Goal: Task Accomplishment & Management: Use online tool/utility

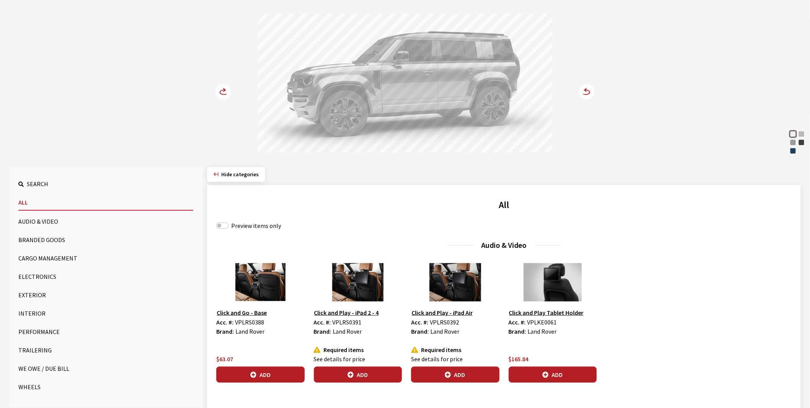
scroll to position [85, 0]
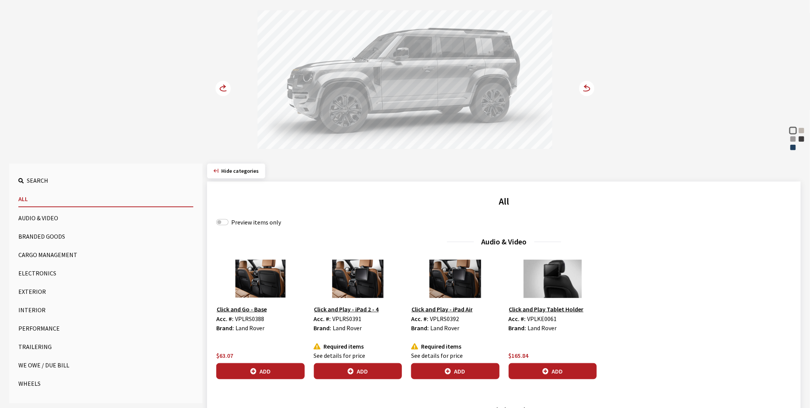
click at [35, 291] on button "Exterior" at bounding box center [105, 291] width 175 height 15
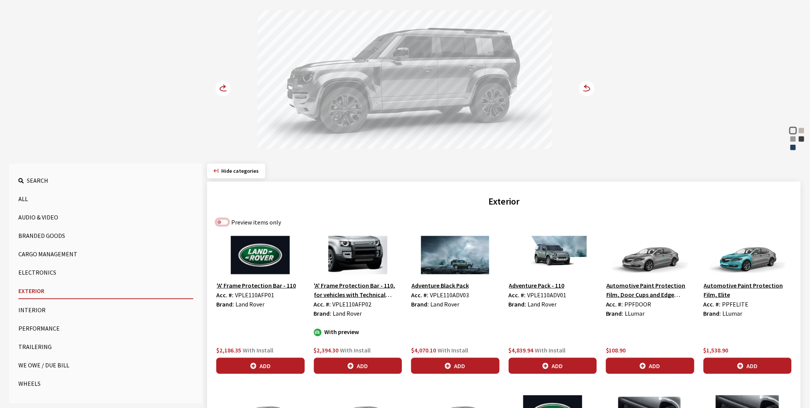
click at [224, 220] on input "Preview items only" at bounding box center [222, 222] width 12 height 6
checkbox input "true"
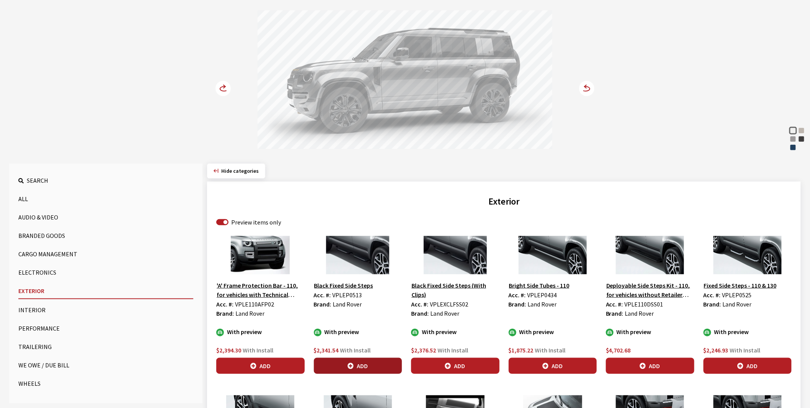
click at [360, 366] on button "Add" at bounding box center [358, 365] width 88 height 16
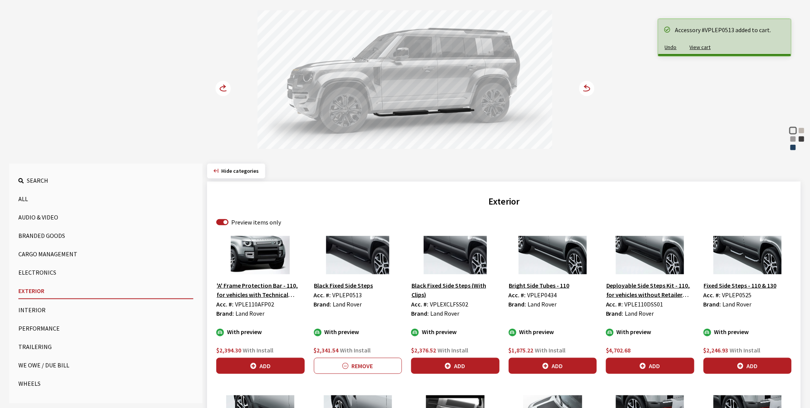
click at [222, 88] on circle at bounding box center [222, 88] width 15 height 15
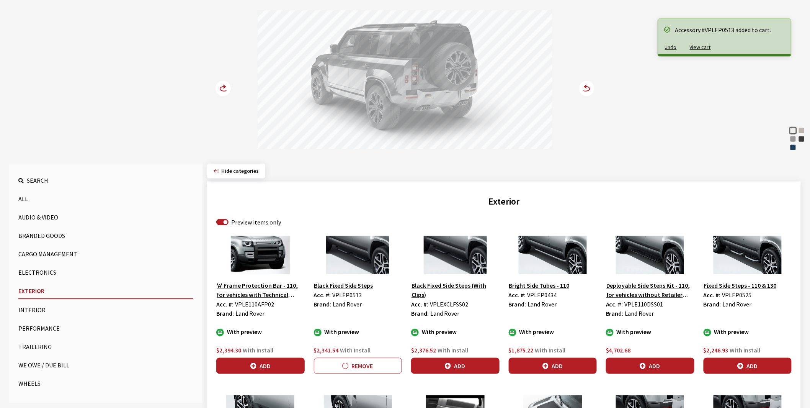
click at [222, 88] on circle at bounding box center [222, 88] width 15 height 15
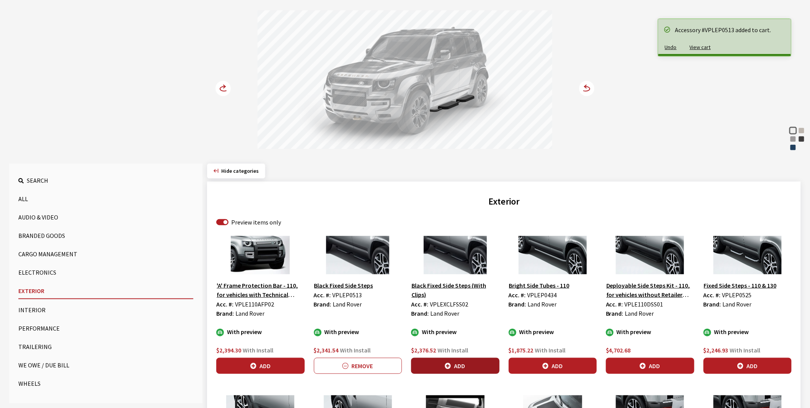
click at [458, 365] on button "Add" at bounding box center [455, 365] width 88 height 16
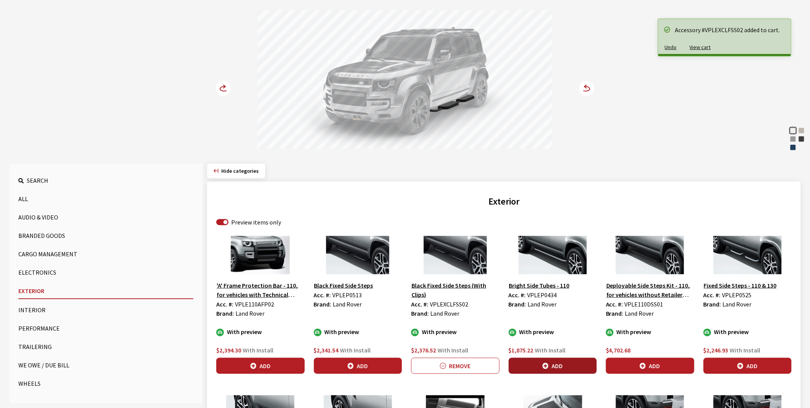
click at [557, 373] on button "Add" at bounding box center [553, 365] width 88 height 16
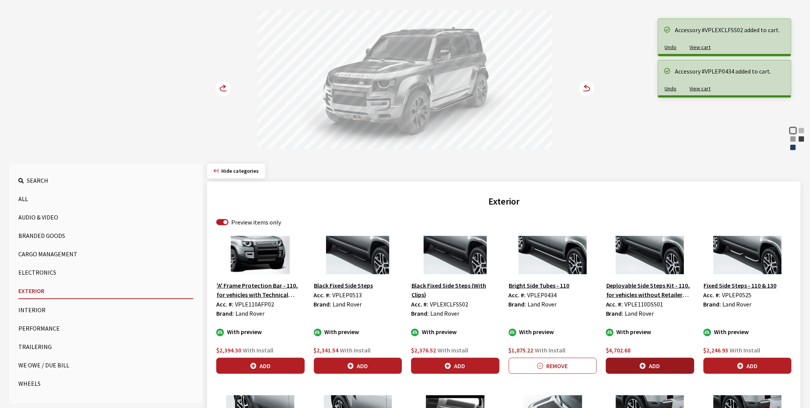
click at [644, 365] on icon "button" at bounding box center [643, 366] width 6 height 6
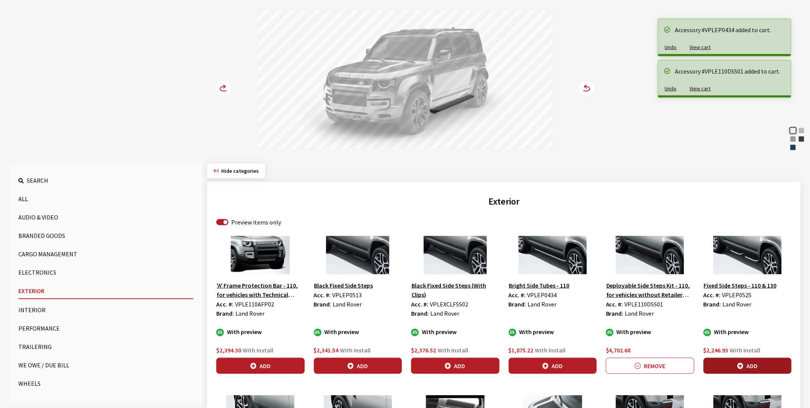
click at [730, 362] on button "Add" at bounding box center [747, 365] width 88 height 16
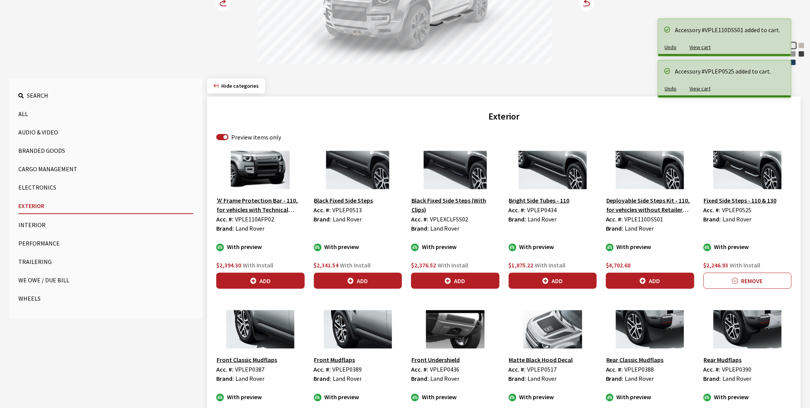
scroll to position [254, 0]
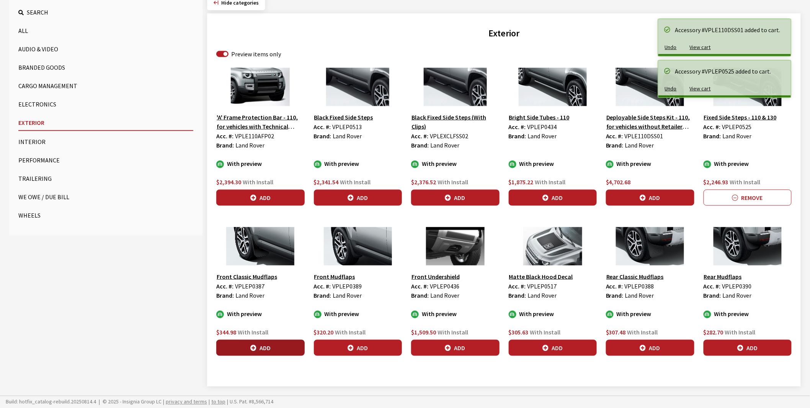
click at [255, 347] on icon "button" at bounding box center [253, 348] width 6 height 6
click at [637, 346] on button "Add" at bounding box center [650, 347] width 88 height 16
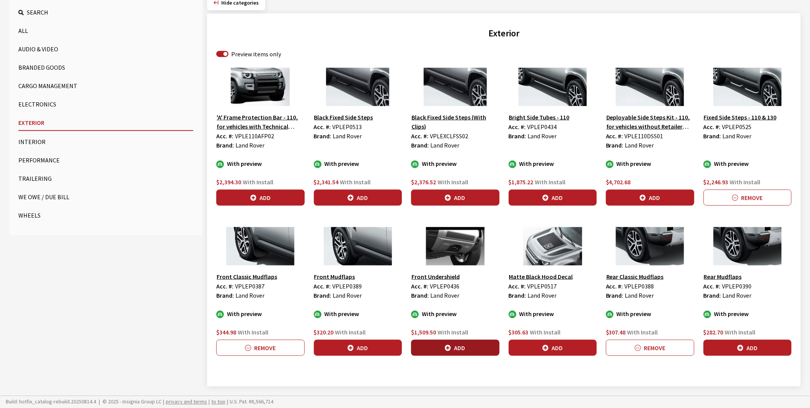
click at [458, 346] on button "Add" at bounding box center [455, 347] width 88 height 16
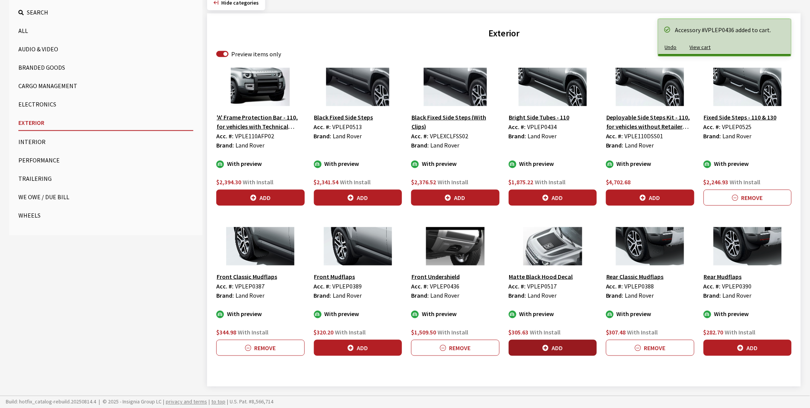
click at [543, 345] on icon "button" at bounding box center [545, 348] width 6 height 6
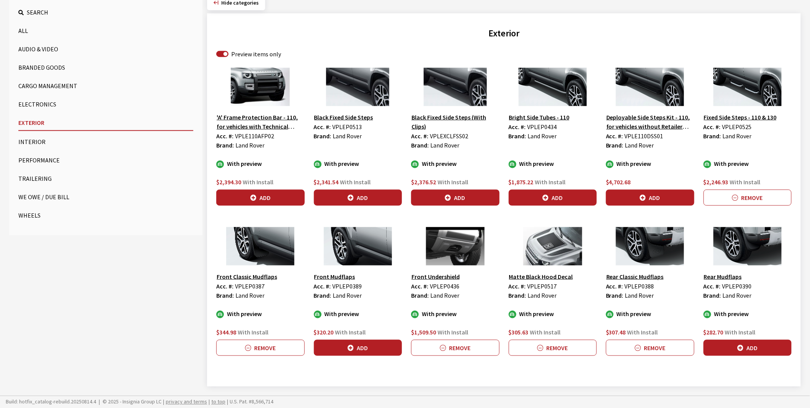
click at [34, 158] on button "Performance" at bounding box center [105, 159] width 175 height 15
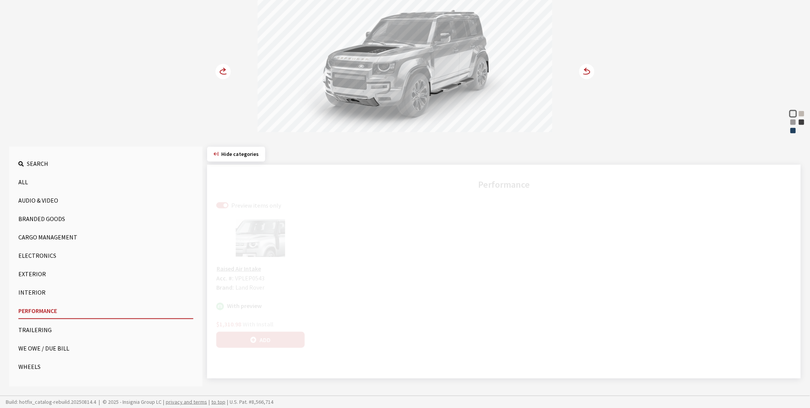
scroll to position [101, 0]
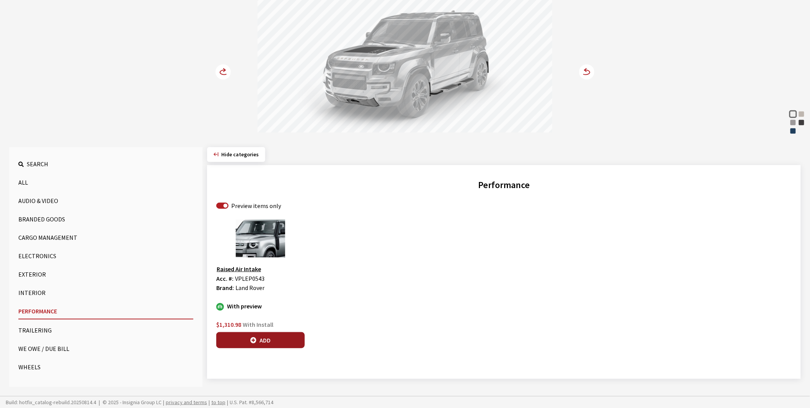
click at [260, 339] on button "Add" at bounding box center [260, 340] width 88 height 16
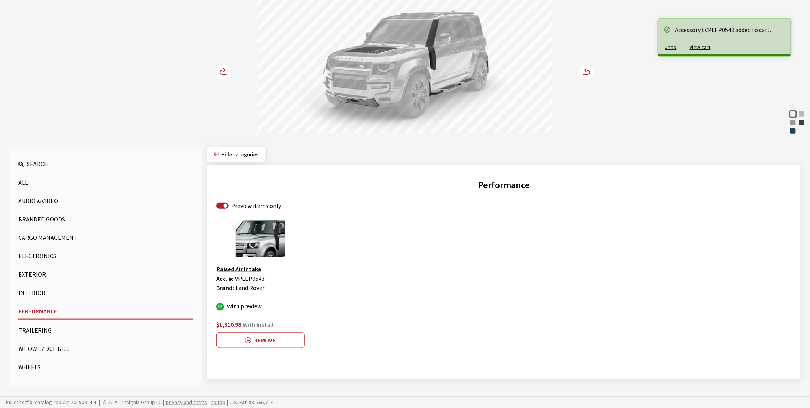
click at [223, 72] on circle at bounding box center [222, 71] width 15 height 15
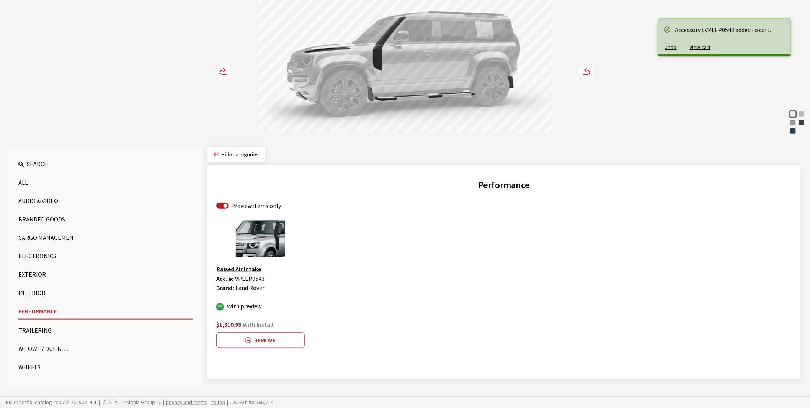
click at [223, 72] on circle at bounding box center [222, 71] width 15 height 15
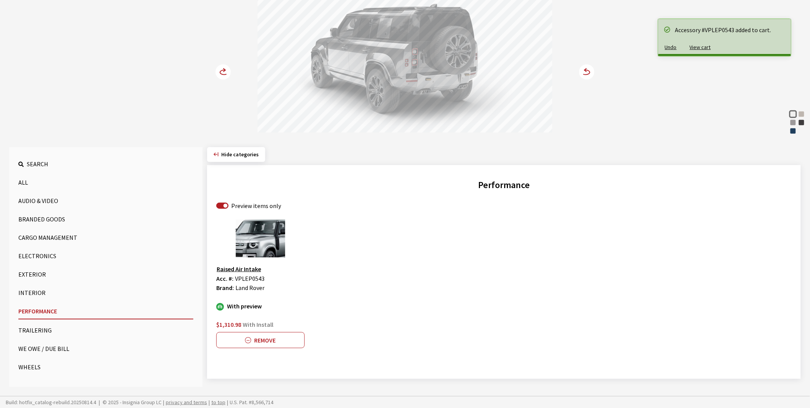
click at [223, 71] on circle at bounding box center [222, 71] width 15 height 15
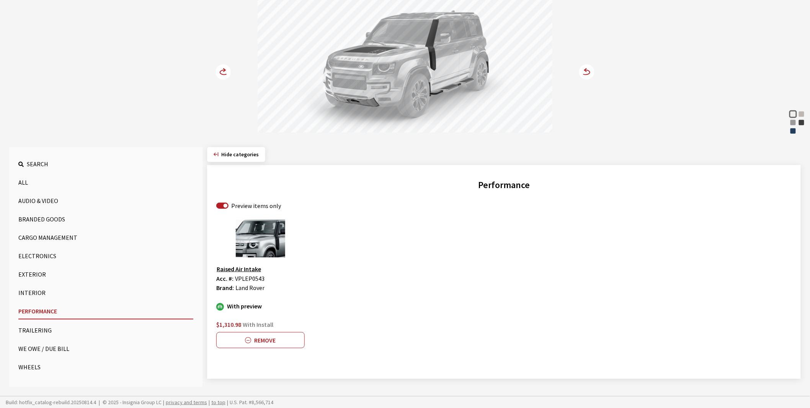
click at [33, 327] on button "Trailering" at bounding box center [105, 329] width 175 height 15
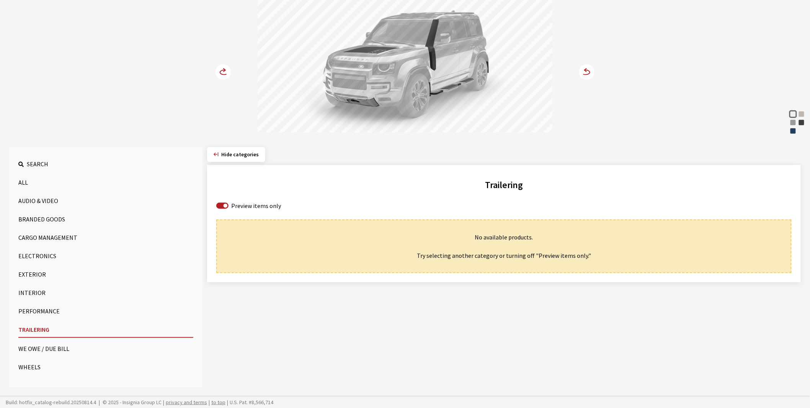
click at [30, 305] on button "Performance" at bounding box center [105, 310] width 175 height 15
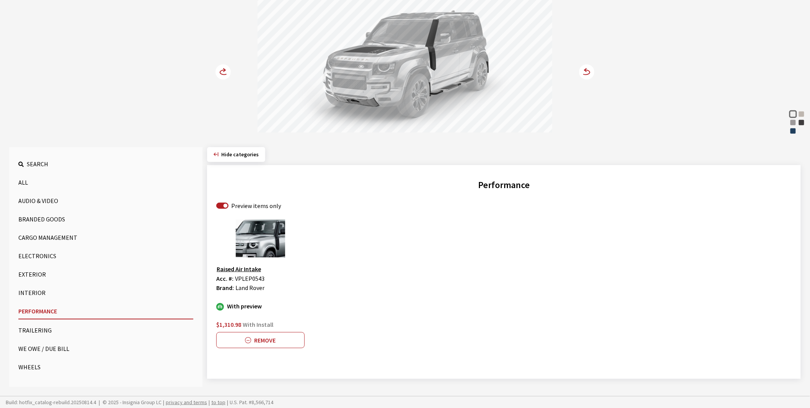
click at [32, 276] on button "Exterior" at bounding box center [105, 273] width 175 height 15
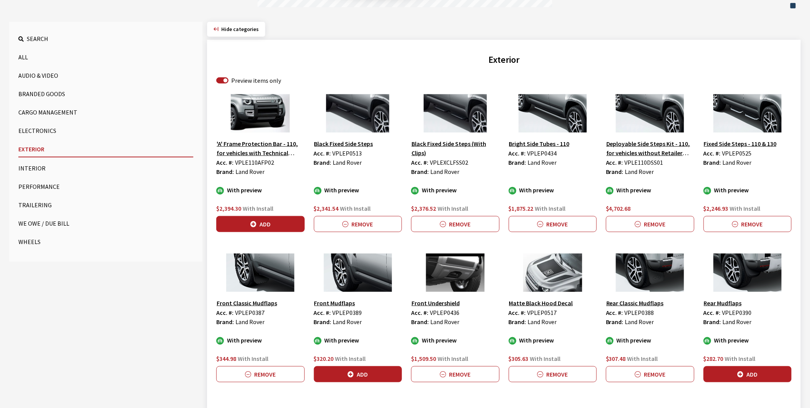
scroll to position [229, 0]
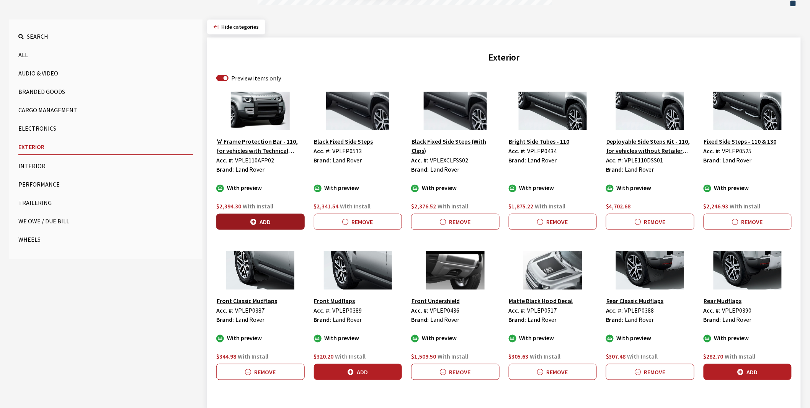
click at [270, 219] on button "Add" at bounding box center [260, 222] width 88 height 16
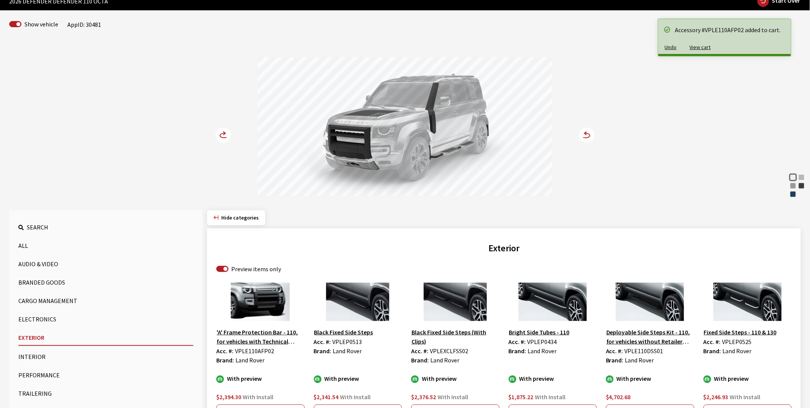
scroll to position [0, 0]
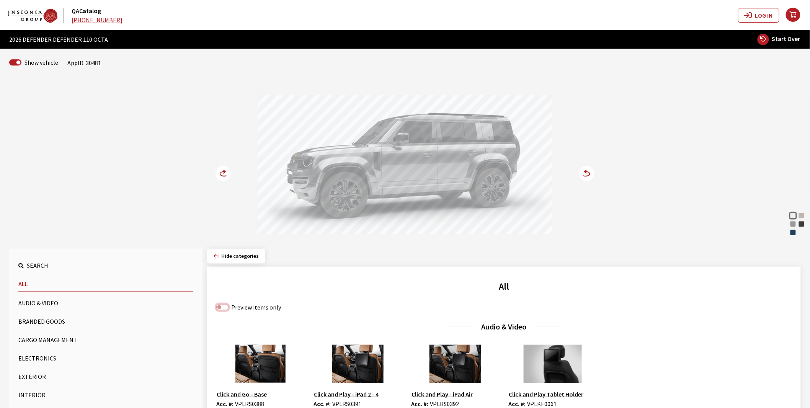
click at [224, 305] on input "Preview items only" at bounding box center [222, 307] width 12 height 6
checkbox input "true"
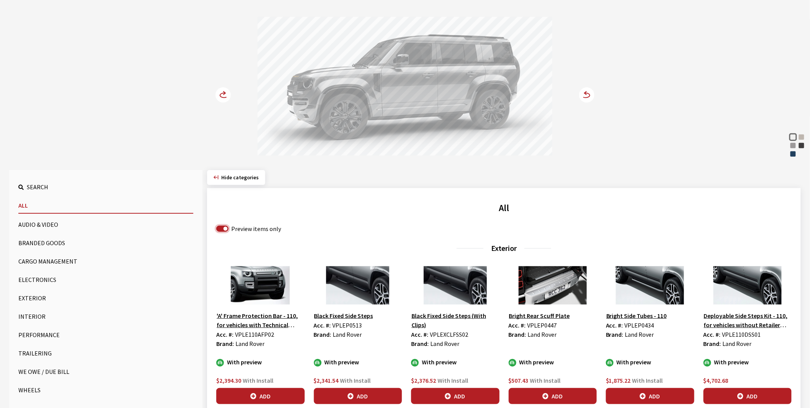
scroll to position [127, 0]
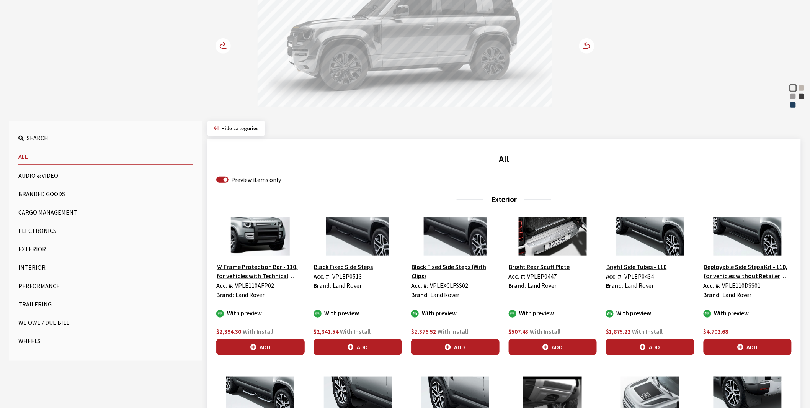
click at [224, 46] on circle at bounding box center [222, 45] width 15 height 15
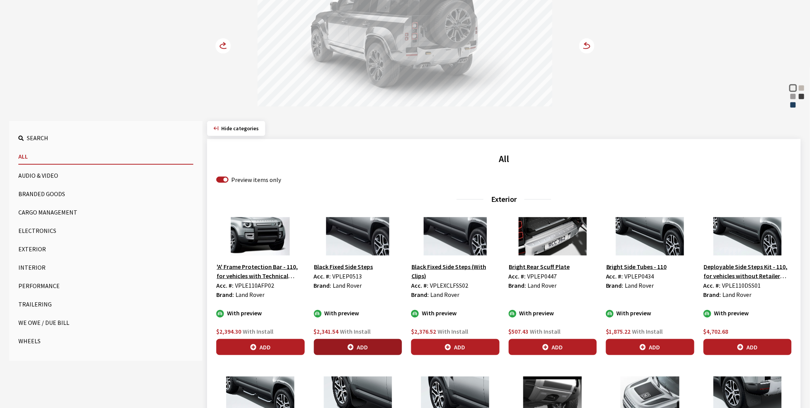
click at [361, 343] on button "Add" at bounding box center [358, 347] width 88 height 16
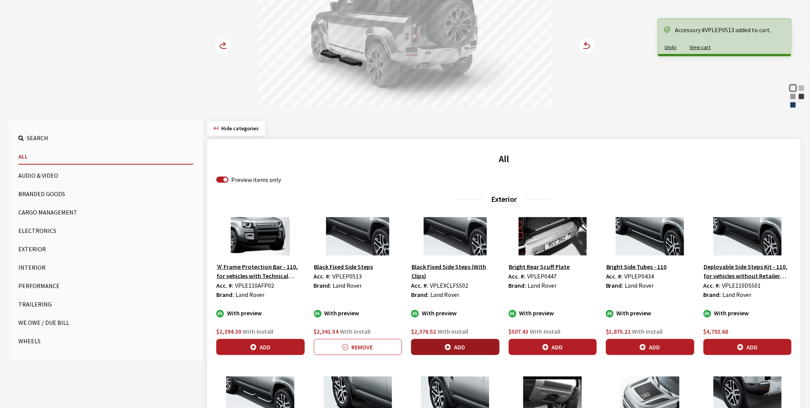
click at [454, 344] on button "Add" at bounding box center [455, 347] width 88 height 16
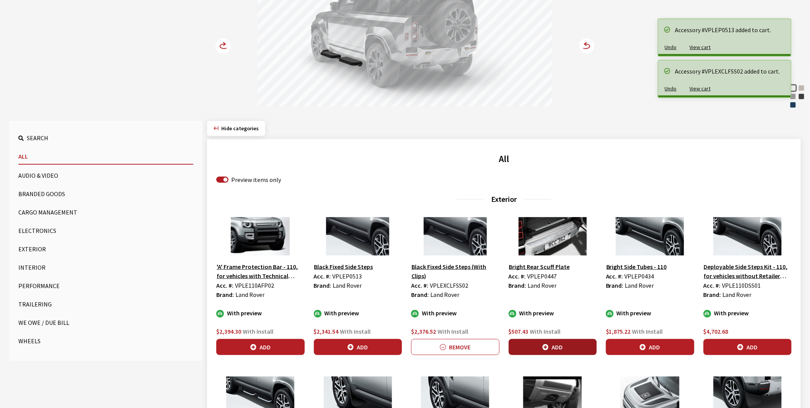
click at [551, 343] on button "Add" at bounding box center [553, 347] width 88 height 16
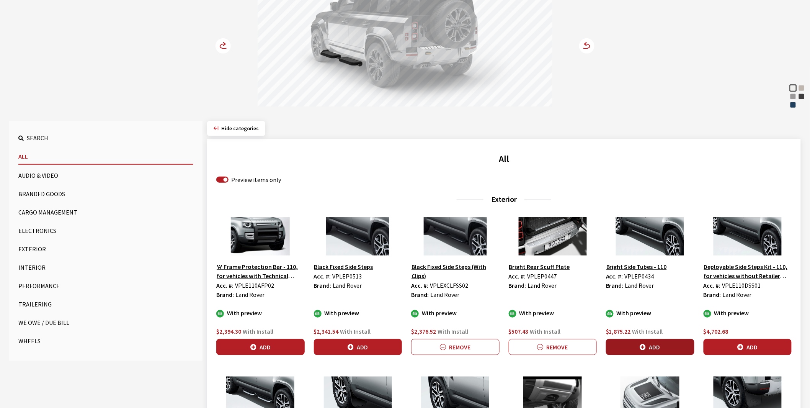
click at [642, 344] on icon "button" at bounding box center [643, 347] width 6 height 6
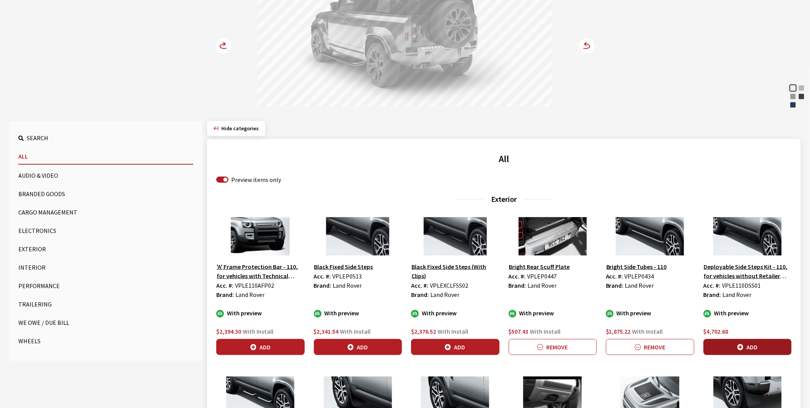
click at [747, 348] on button "Add" at bounding box center [747, 347] width 88 height 16
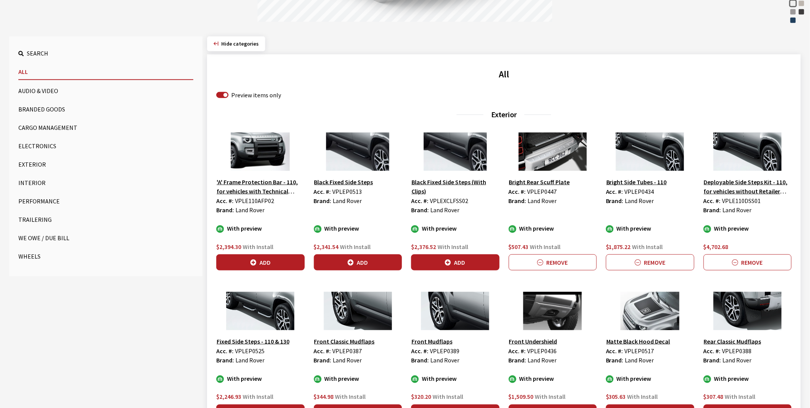
scroll to position [212, 0]
click at [244, 406] on button "Add" at bounding box center [260, 412] width 88 height 16
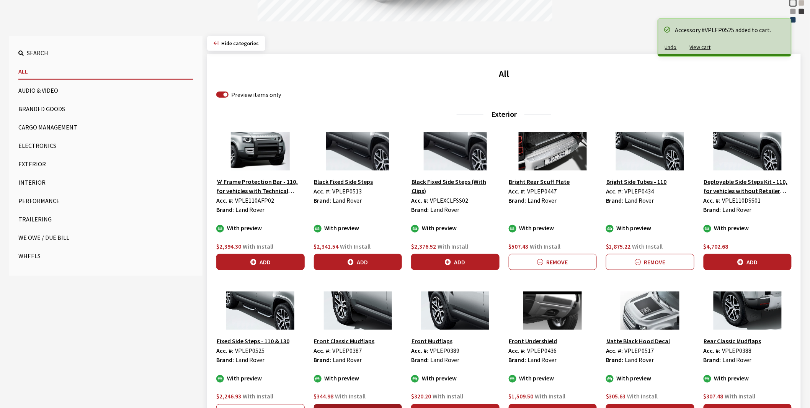
click at [353, 405] on button "Add" at bounding box center [358, 412] width 88 height 16
click at [721, 407] on button "Add" at bounding box center [747, 412] width 88 height 16
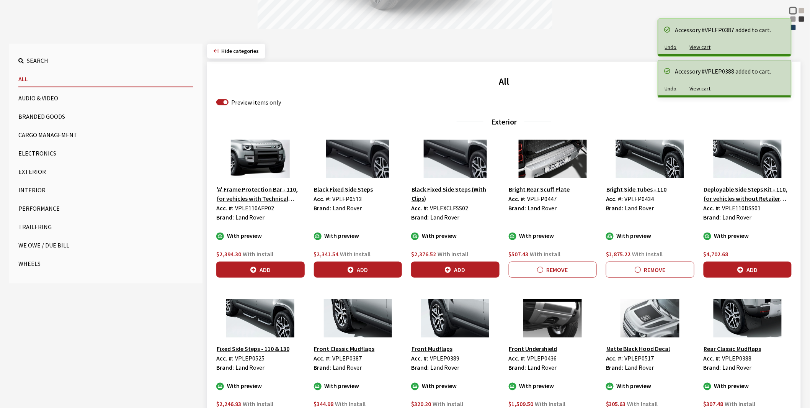
scroll to position [42, 0]
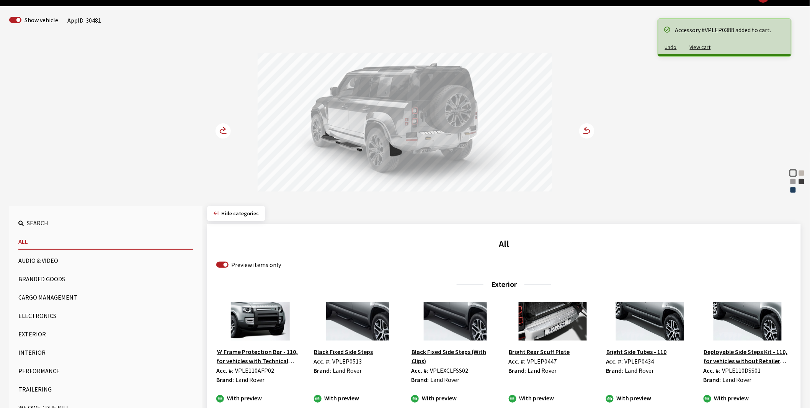
click at [31, 369] on button "Performance" at bounding box center [105, 370] width 175 height 15
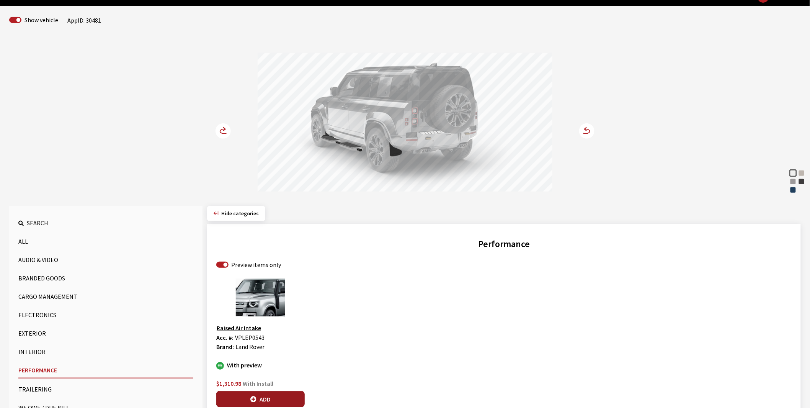
click at [271, 398] on button "Add" at bounding box center [260, 399] width 88 height 16
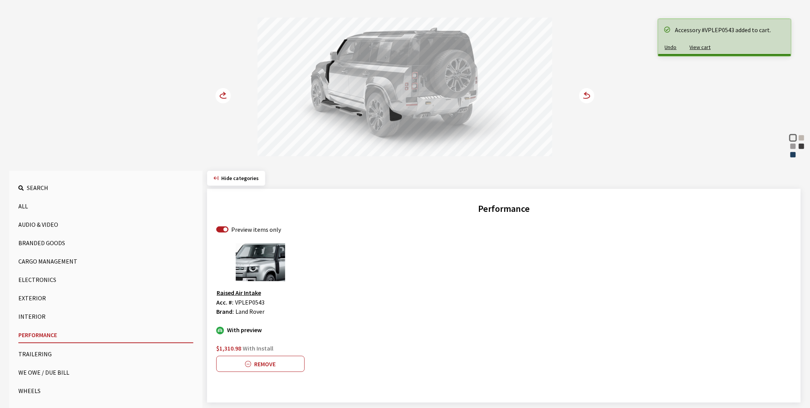
scroll to position [101, 0]
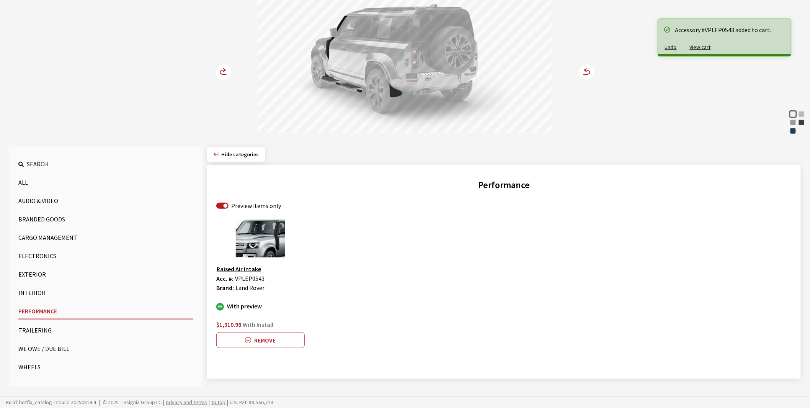
click at [33, 367] on button "Wheels" at bounding box center [105, 366] width 175 height 15
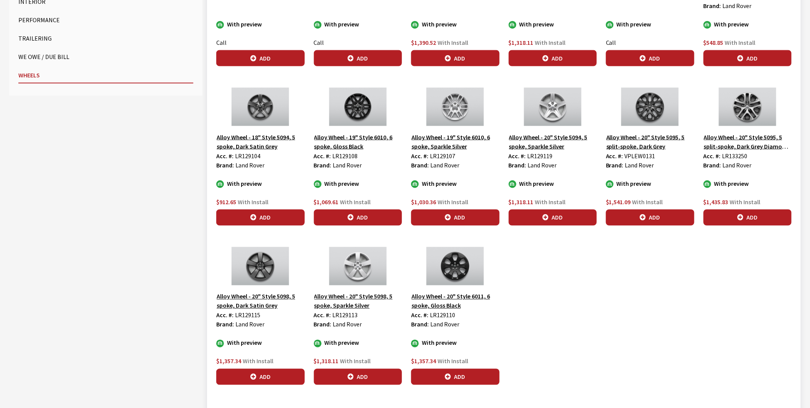
scroll to position [399, 0]
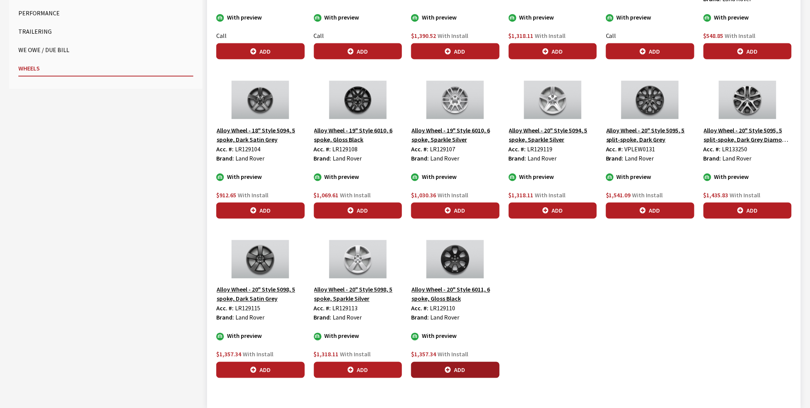
click at [453, 367] on button "Add" at bounding box center [455, 370] width 88 height 16
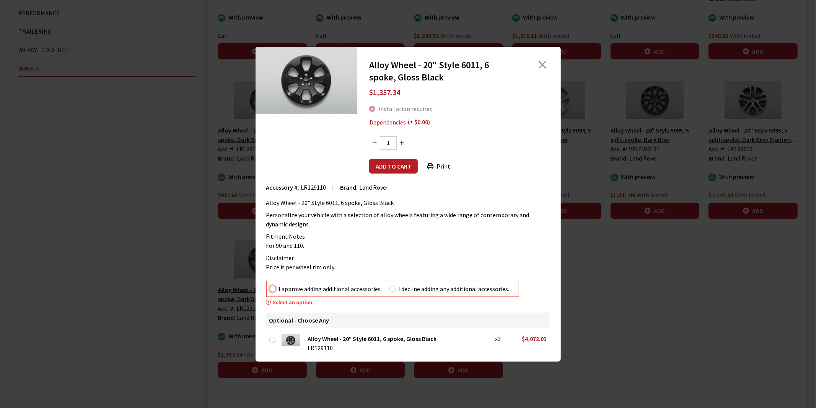
click at [271, 289] on input "I approve adding additional accessories." at bounding box center [273, 288] width 6 height 6
radio input "true"
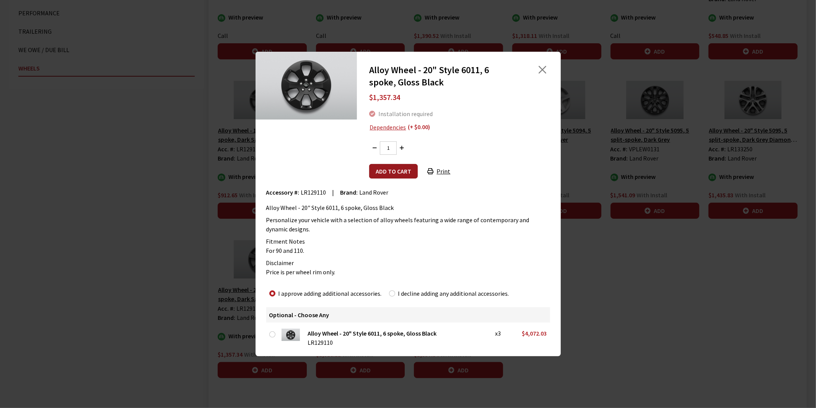
click at [404, 167] on button "Add to cart" at bounding box center [393, 171] width 49 height 15
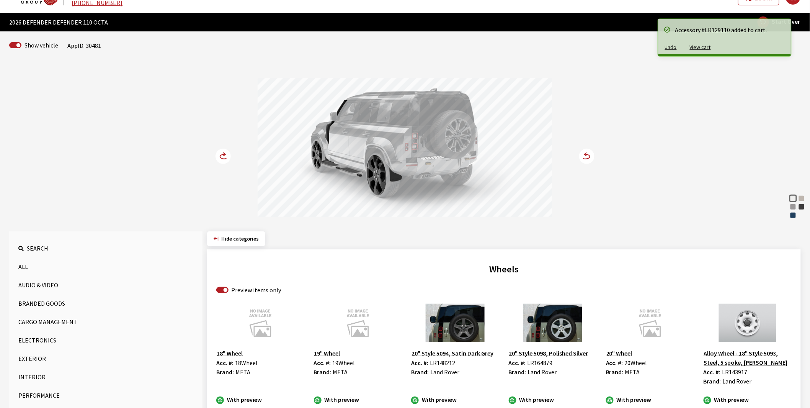
scroll to position [16, 0]
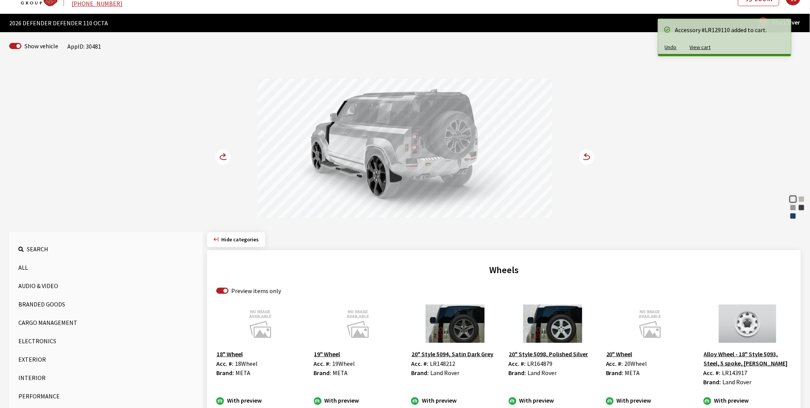
click at [220, 155] on circle at bounding box center [222, 156] width 15 height 15
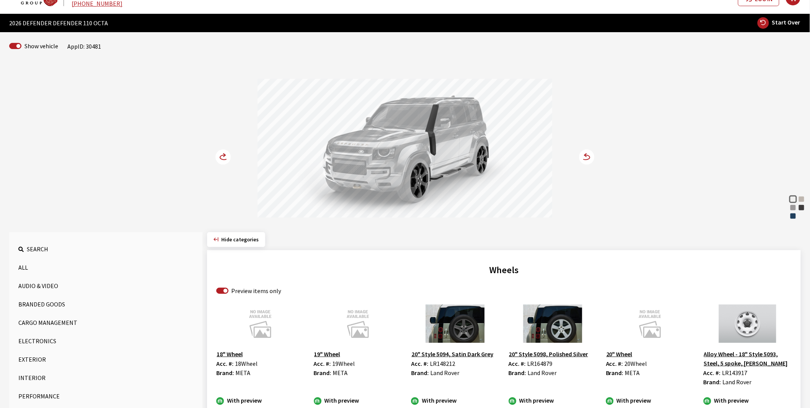
click at [220, 155] on circle at bounding box center [222, 156] width 15 height 15
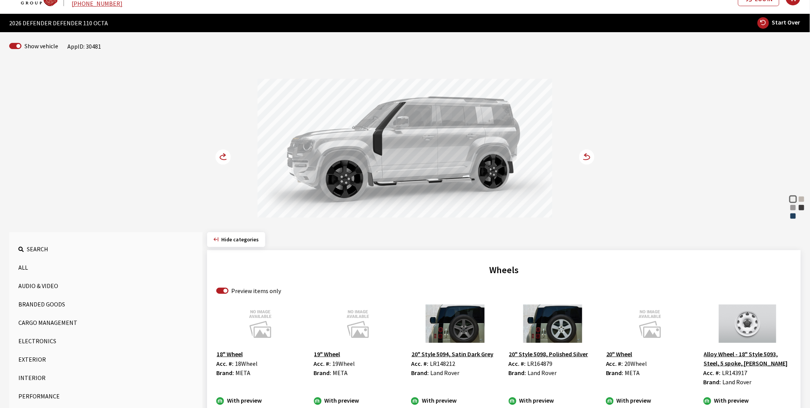
click at [220, 155] on circle at bounding box center [222, 156] width 15 height 15
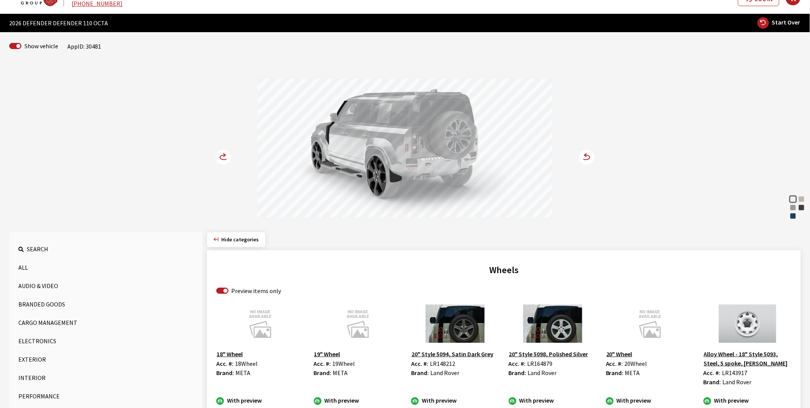
click at [220, 155] on circle at bounding box center [222, 156] width 15 height 15
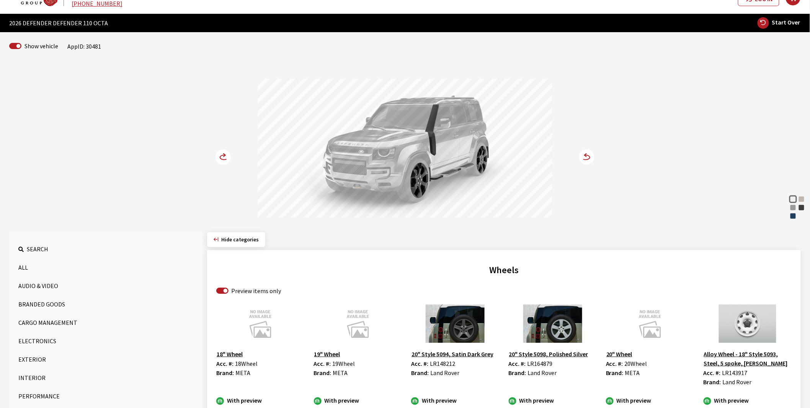
click at [220, 155] on circle at bounding box center [222, 156] width 15 height 15
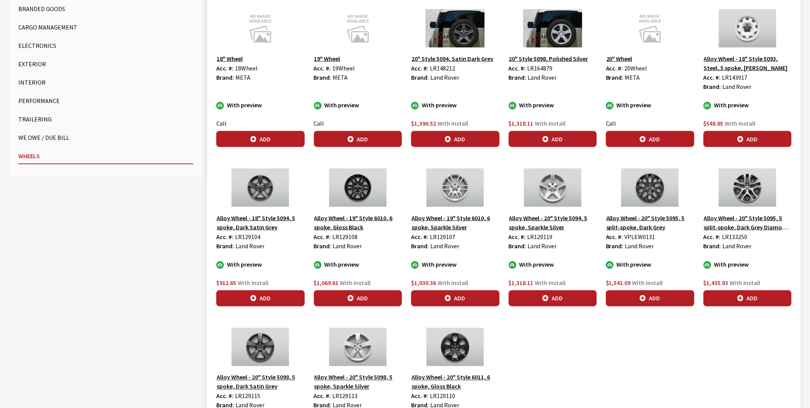
scroll to position [314, 0]
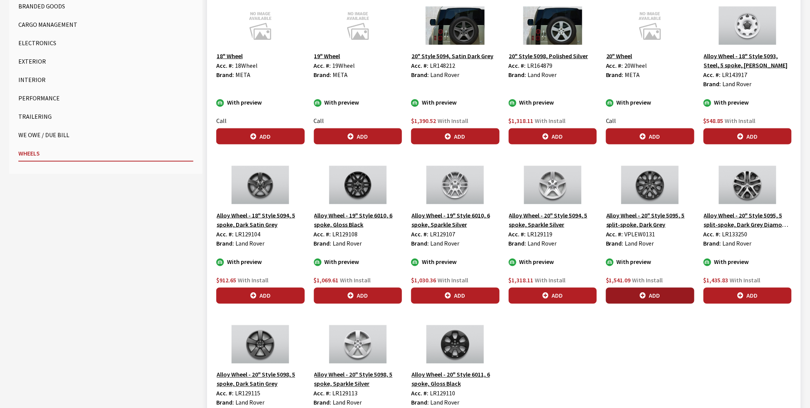
click at [614, 300] on button "Add" at bounding box center [650, 295] width 88 height 16
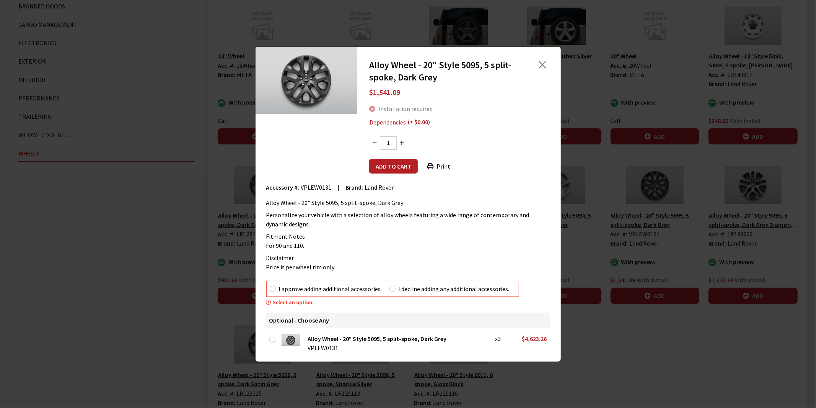
click at [276, 287] on div "I approve adding additional accessories." at bounding box center [326, 288] width 113 height 9
click at [274, 289] on input "I approve adding additional accessories." at bounding box center [273, 288] width 6 height 6
radio input "true"
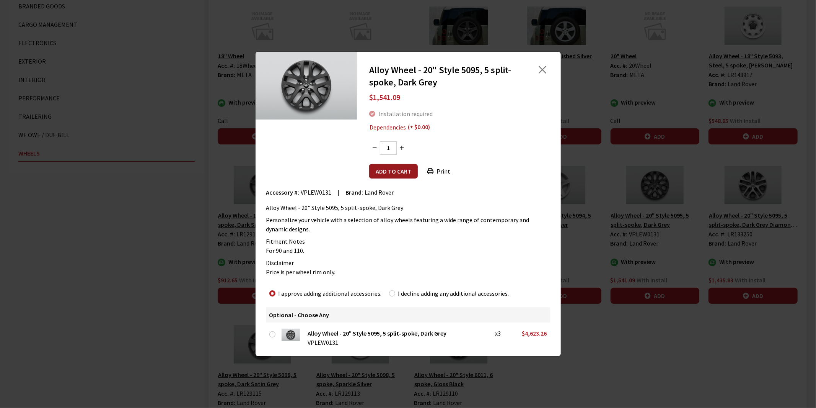
click at [387, 169] on button "Add to cart" at bounding box center [393, 171] width 49 height 15
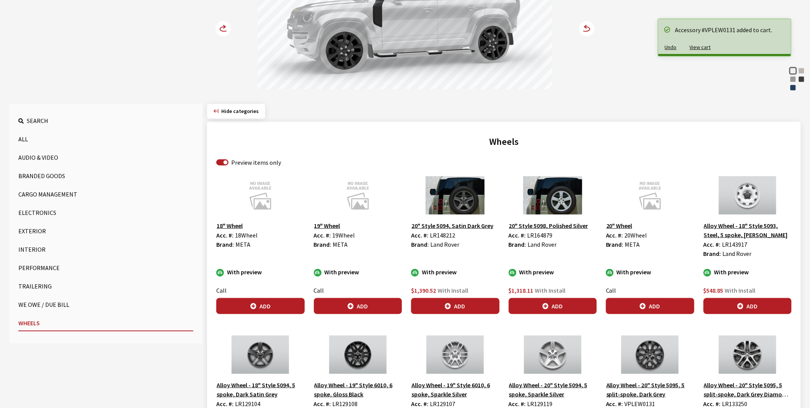
scroll to position [144, 0]
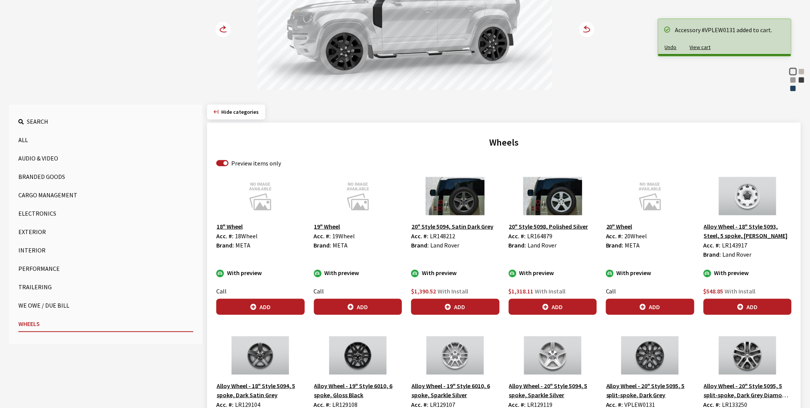
click at [220, 25] on circle at bounding box center [222, 29] width 15 height 15
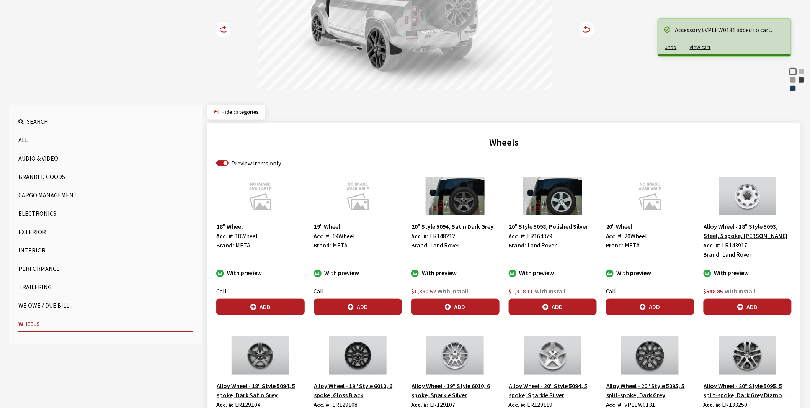
click at [220, 25] on circle at bounding box center [222, 29] width 15 height 15
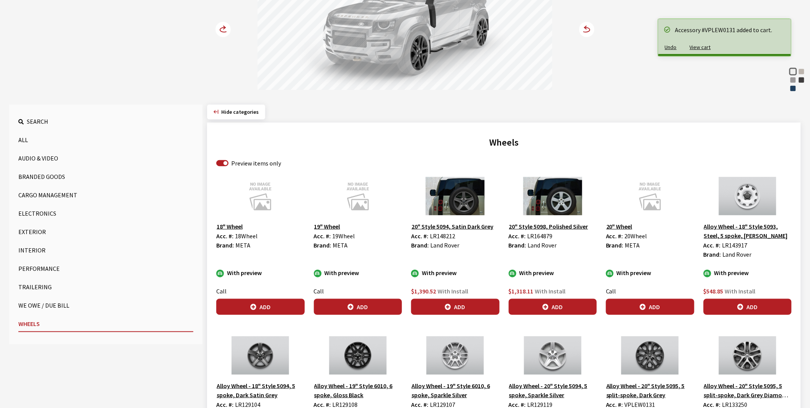
click at [220, 25] on circle at bounding box center [222, 29] width 15 height 15
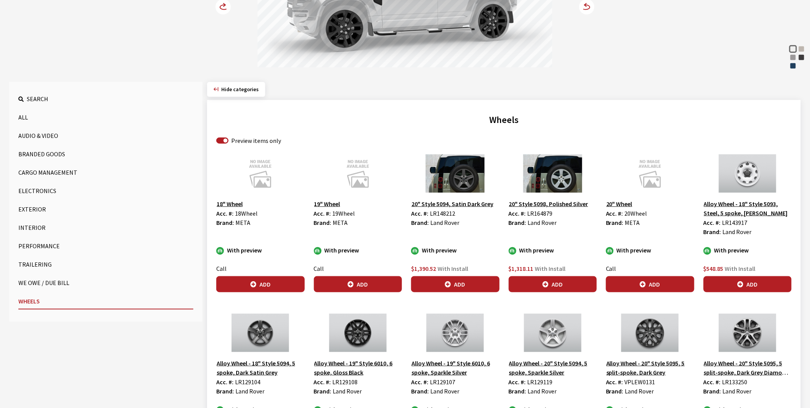
scroll to position [170, 0]
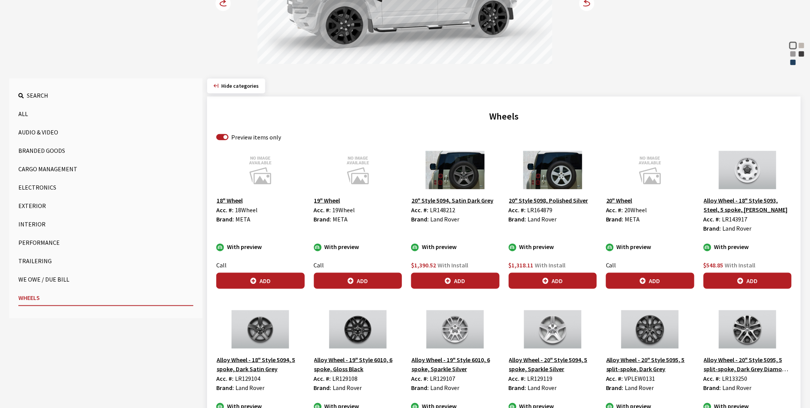
click at [244, 137] on label "Preview items only" at bounding box center [256, 136] width 50 height 9
click at [228, 137] on input "Preview items only" at bounding box center [222, 137] width 12 height 6
checkbox input "false"
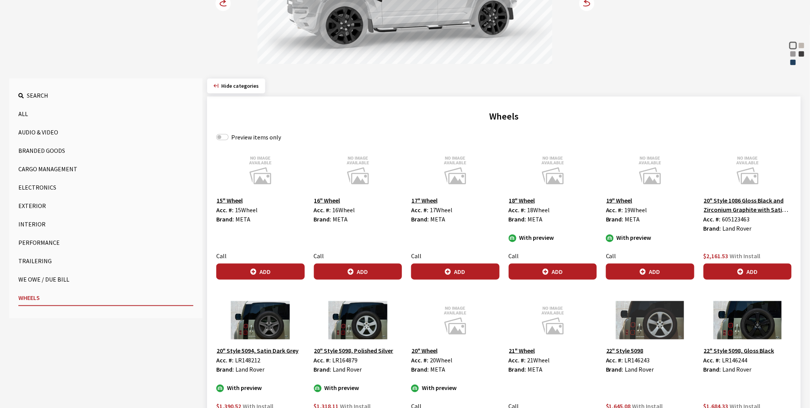
click at [28, 113] on button "All" at bounding box center [105, 113] width 175 height 15
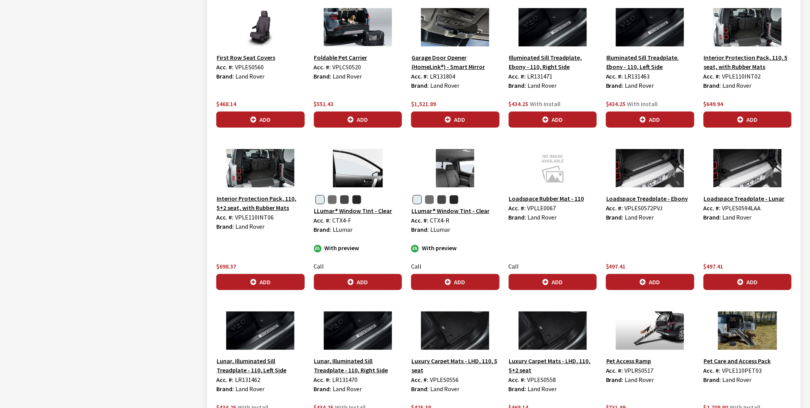
scroll to position [3359, 0]
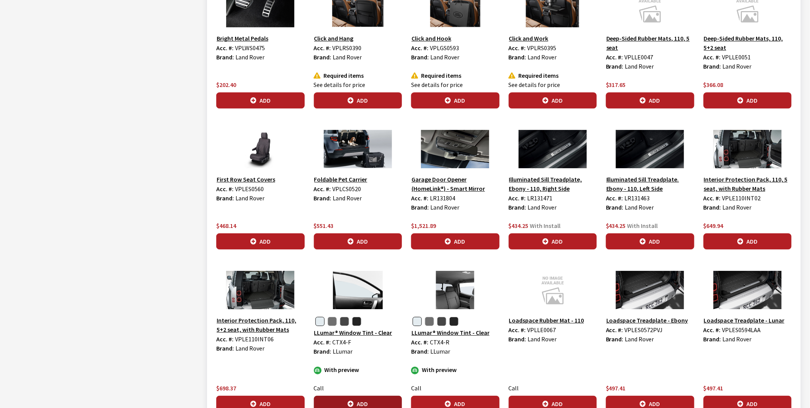
click at [354, 396] on button "Add" at bounding box center [358, 403] width 88 height 16
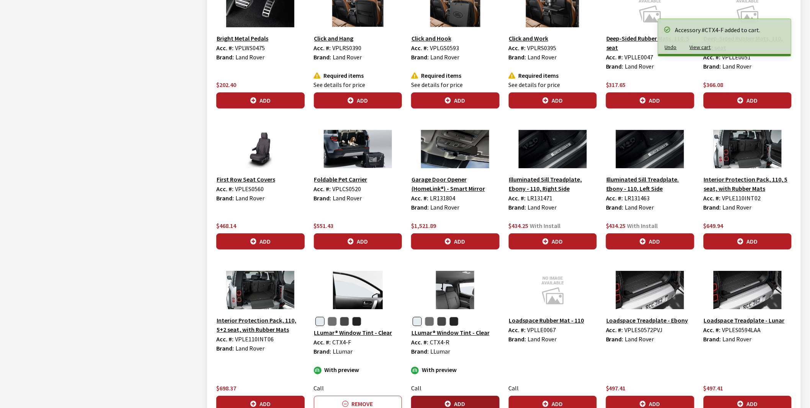
click at [458, 397] on button "Add" at bounding box center [455, 403] width 88 height 16
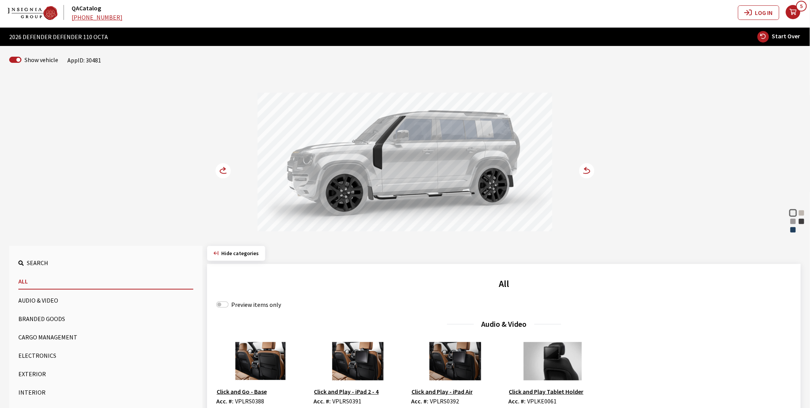
scroll to position [0, 0]
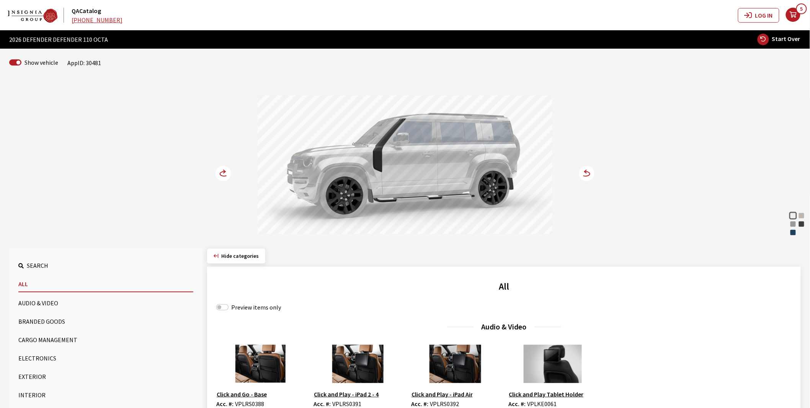
click at [224, 177] on circle at bounding box center [222, 173] width 15 height 15
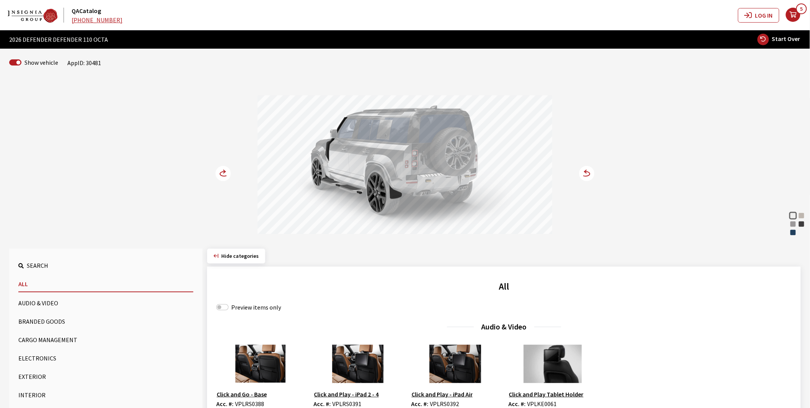
click at [224, 177] on circle at bounding box center [222, 173] width 15 height 15
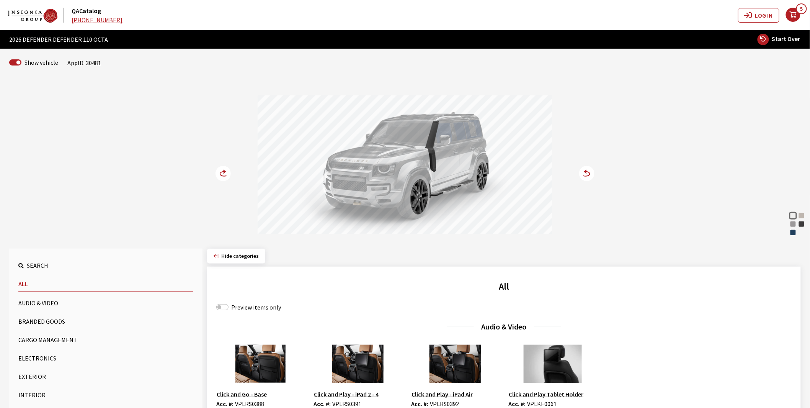
click at [224, 177] on circle at bounding box center [222, 173] width 15 height 15
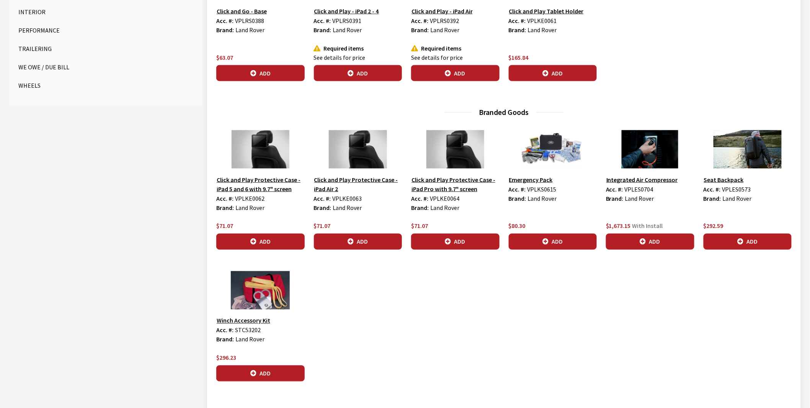
scroll to position [170, 0]
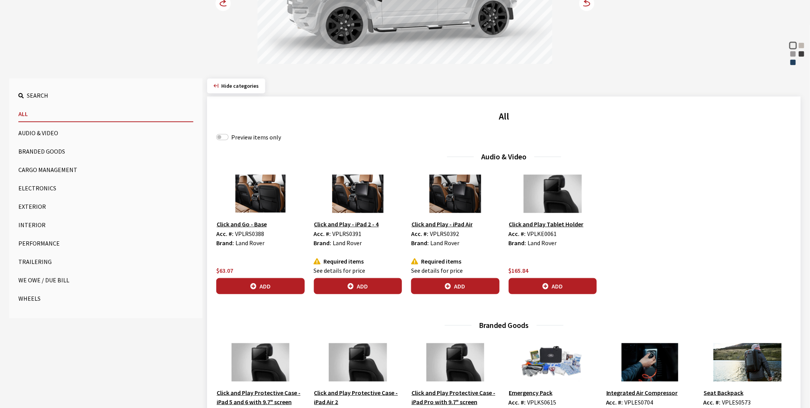
click at [27, 202] on button "Exterior" at bounding box center [105, 206] width 175 height 15
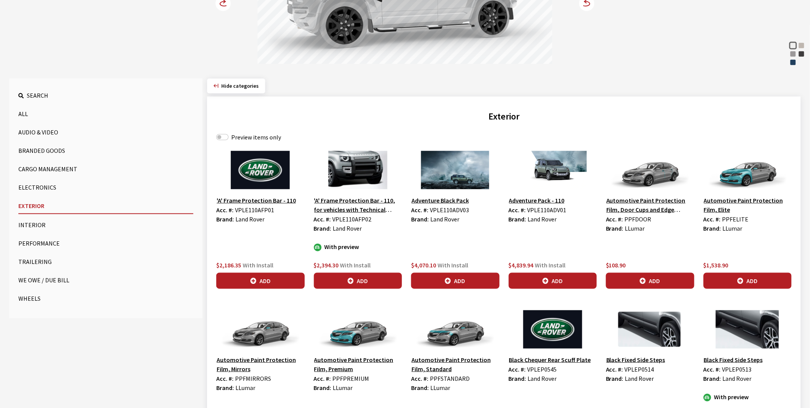
click at [341, 217] on span "VPLE110AFP02" at bounding box center [352, 219] width 39 height 8
copy span "VPLE110AFP02"
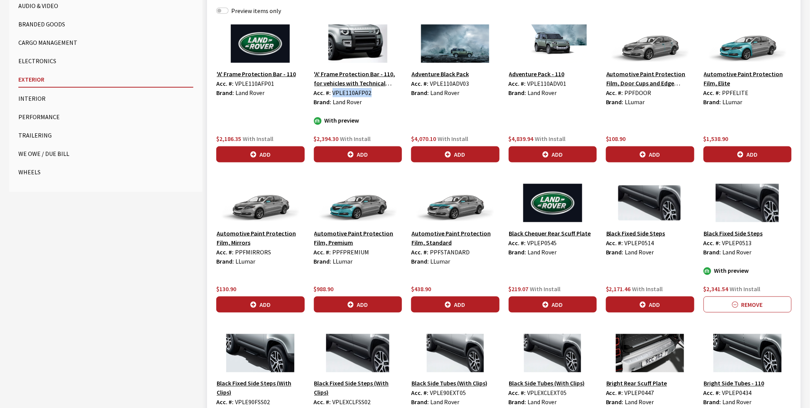
scroll to position [297, 0]
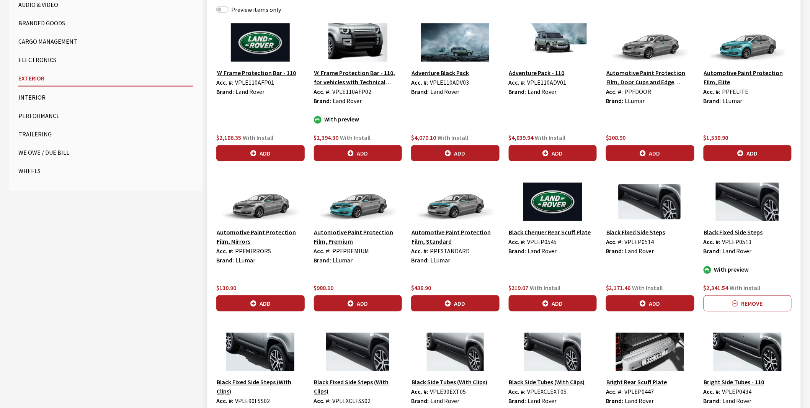
click at [633, 241] on span "VPLEP0514" at bounding box center [639, 242] width 29 height 8
copy span "VPLEP0514"
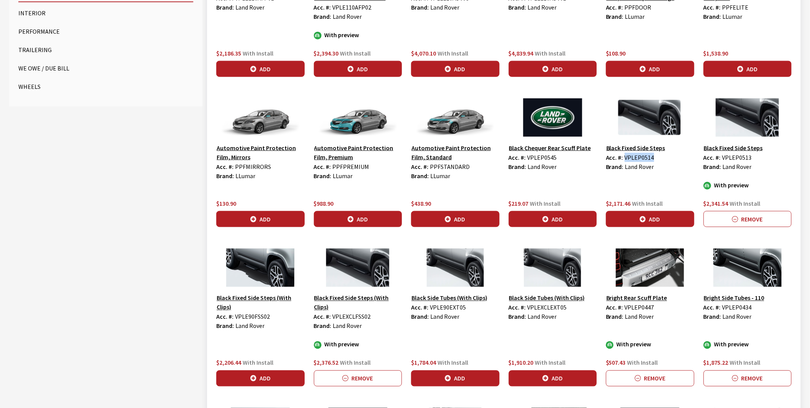
scroll to position [383, 0]
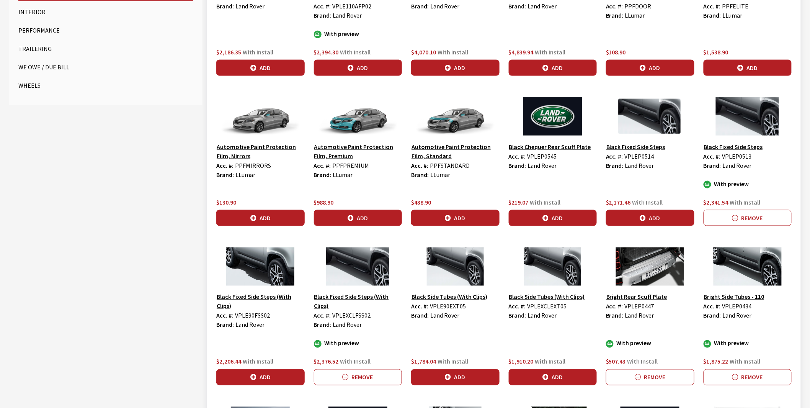
click at [446, 307] on span "VPLE90EXT05" at bounding box center [448, 306] width 36 height 8
copy span "VPLE90EXT05"
click at [635, 307] on span "VPLEP0447" at bounding box center [639, 306] width 29 height 8
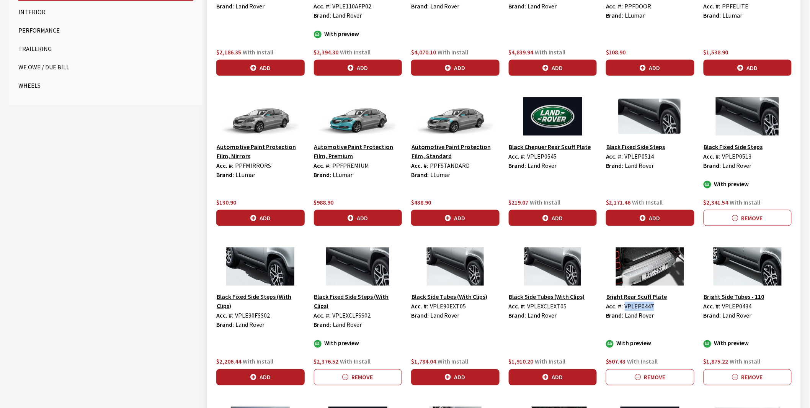
copy span "VPLEP0447"
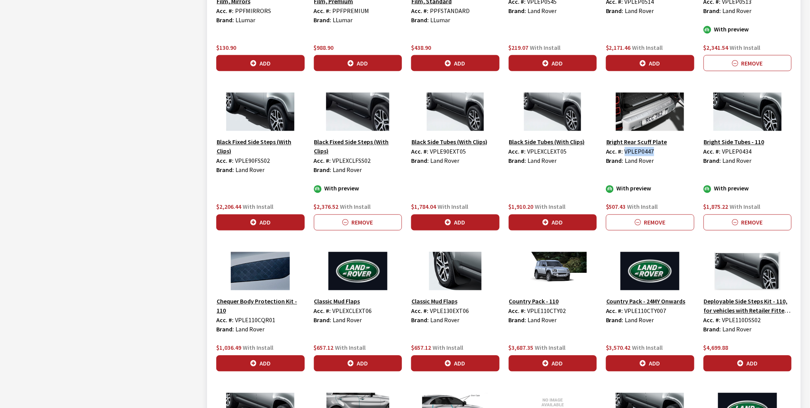
scroll to position [553, 0]
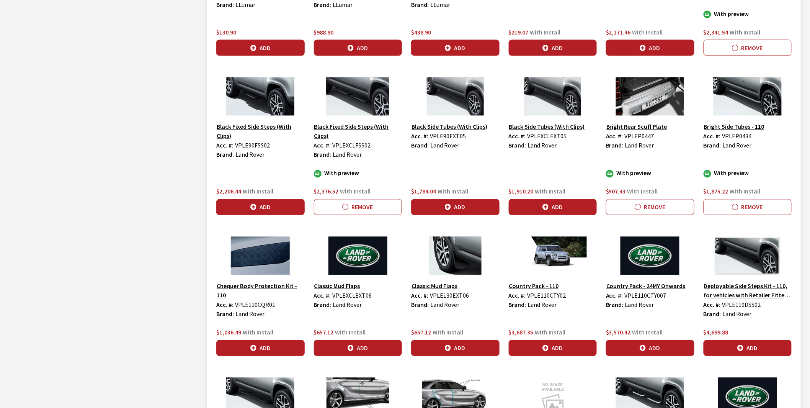
click at [730, 304] on span "VPLE110DSS02" at bounding box center [741, 305] width 39 height 8
copy span "VPLE110DSS02"
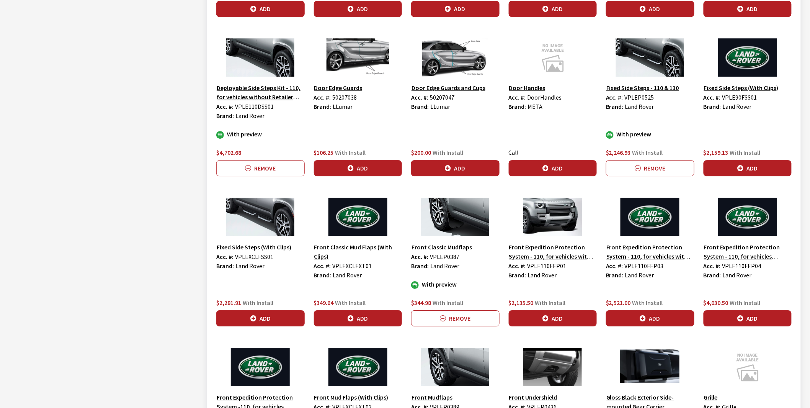
scroll to position [893, 0]
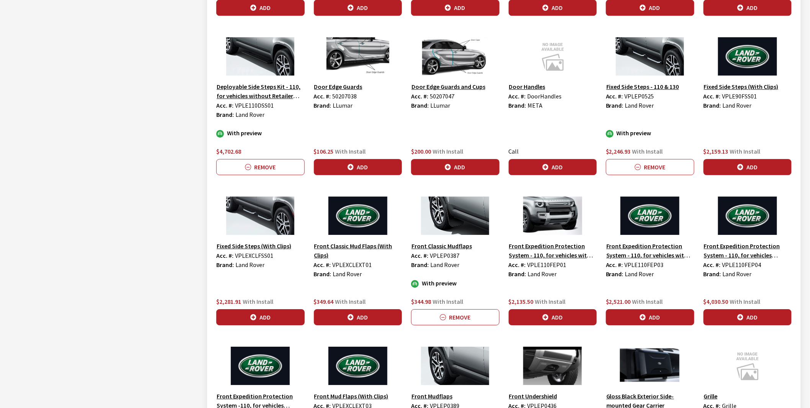
click at [439, 256] on span "VPLEP0387" at bounding box center [444, 255] width 29 height 8
copy span "VPLEP0387"
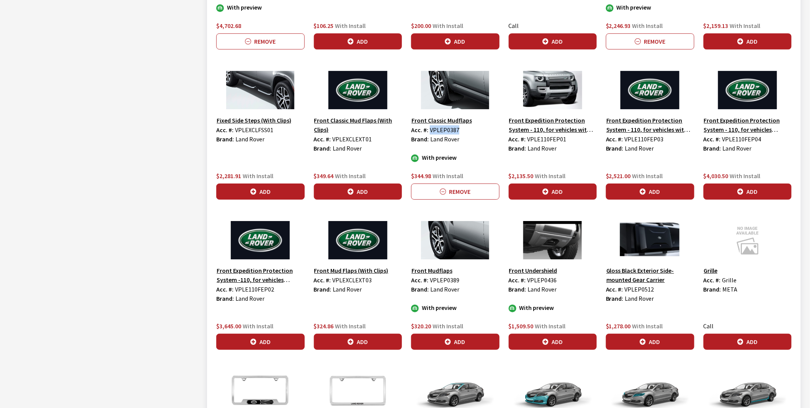
scroll to position [1020, 0]
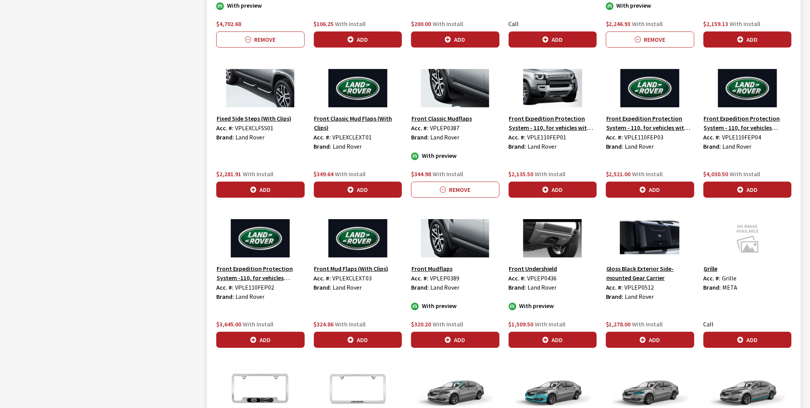
click at [537, 279] on span "VPLEP0436" at bounding box center [541, 278] width 29 height 8
copy span "VPLEP0436"
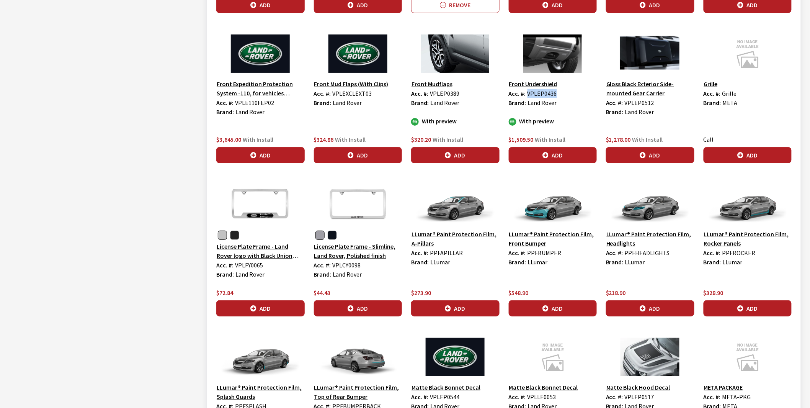
scroll to position [1360, 0]
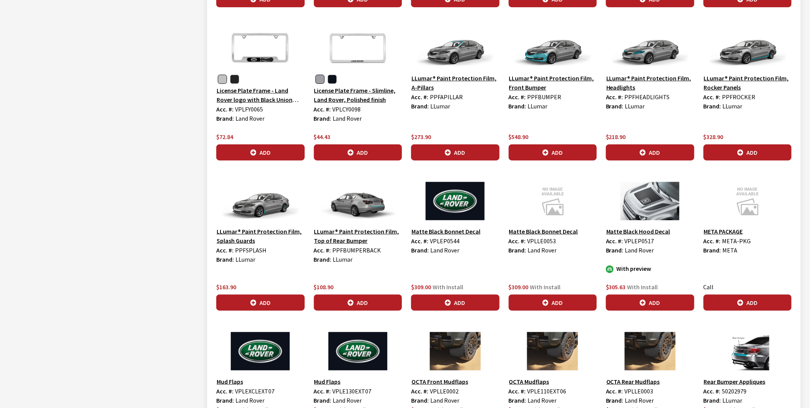
click at [632, 241] on span "VPLEP0517" at bounding box center [639, 241] width 29 height 8
copy span "VPLEP0517"
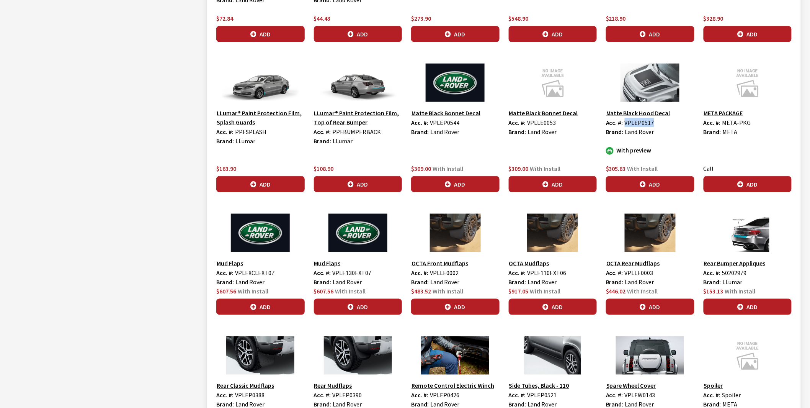
scroll to position [1488, 0]
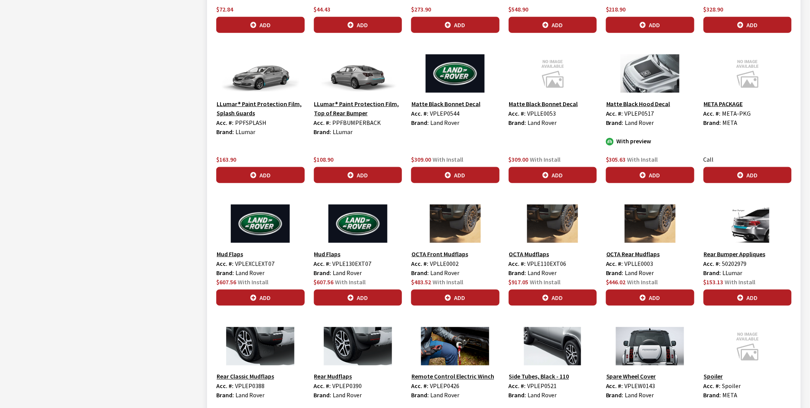
click at [637, 265] on span "VPLLE0003" at bounding box center [639, 263] width 29 height 8
copy span "VPLLE0003"
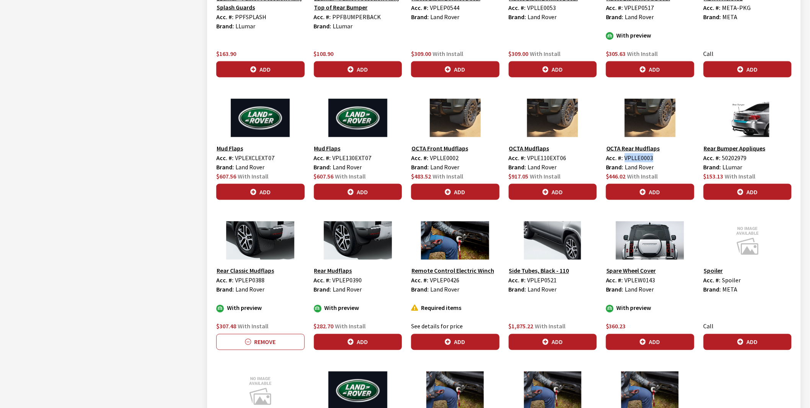
scroll to position [1616, 0]
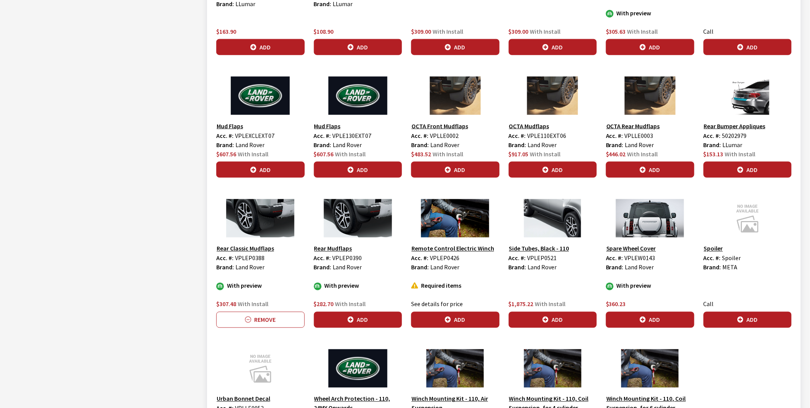
click at [245, 258] on span "VPLEP0388" at bounding box center [249, 258] width 29 height 8
copy span "VPLEP0388"
click at [636, 258] on span "VPLEW0143" at bounding box center [640, 258] width 31 height 8
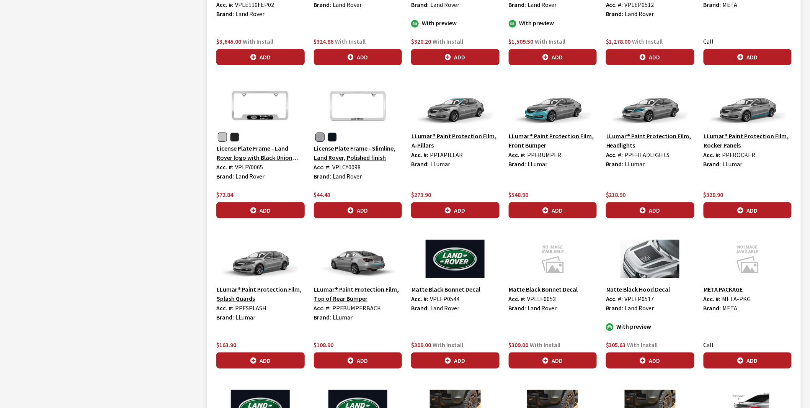
scroll to position [1254, 0]
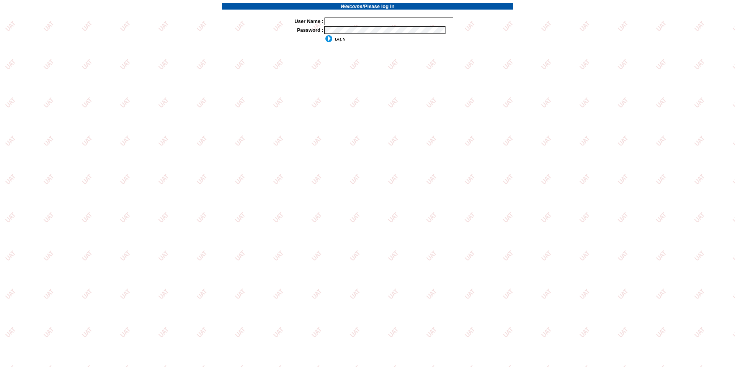
click at [354, 18] on input "text" at bounding box center [388, 21] width 129 height 8
type input "sdakes"
click at [324, 35] on input "image" at bounding box center [334, 39] width 21 height 8
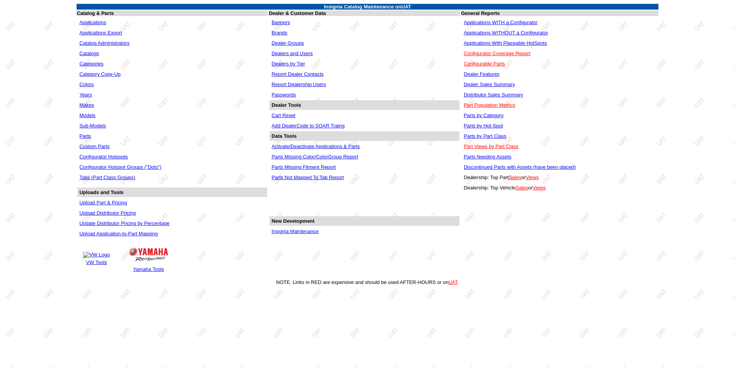
click at [503, 30] on link "Applications WITHOUT a Configurator" at bounding box center [505, 33] width 84 height 6
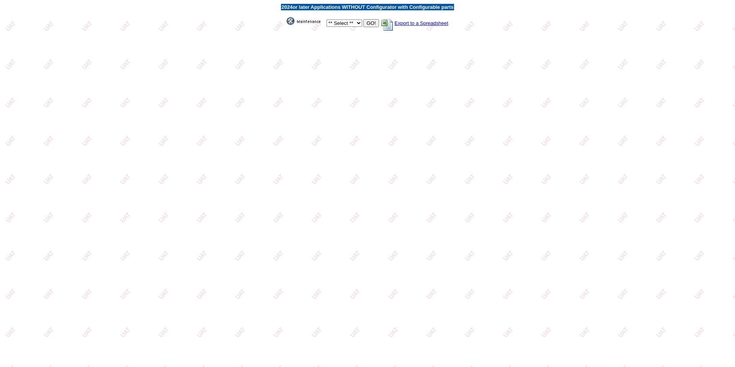
click at [359, 23] on select "** Select ** Acura Alfa Romeo Audi Bentley BMW DoubleTake Ford GM Honda Hyundai…" at bounding box center [344, 23] width 36 height 7
select select "550"
click at [326, 20] on select "** Select ** Acura Alfa Romeo Audi Bentley BMW DoubleTake Ford GM Honda Hyundai…" at bounding box center [344, 23] width 36 height 7
click at [370, 23] on input "GO!" at bounding box center [370, 23] width 15 height 8
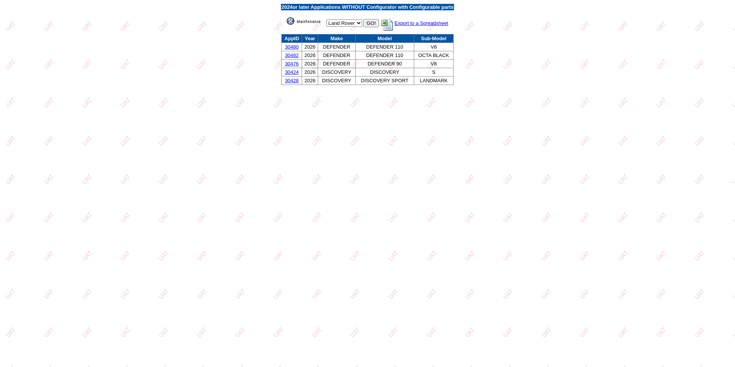
click at [289, 47] on link "30480" at bounding box center [292, 47] width 14 height 6
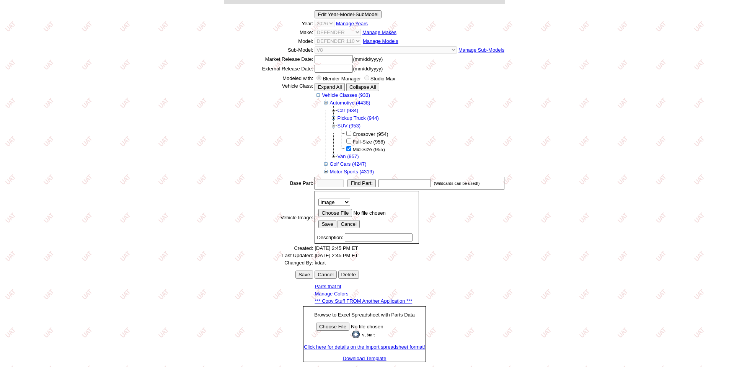
scroll to position [88, 0]
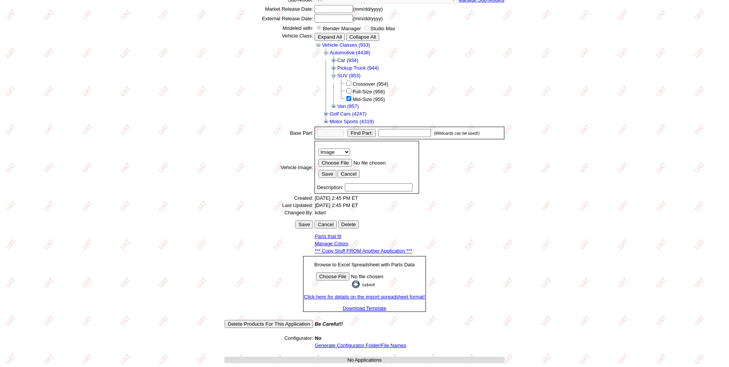
click at [354, 345] on link "Generate Configurator Folder/File Names" at bounding box center [360, 346] width 91 height 6
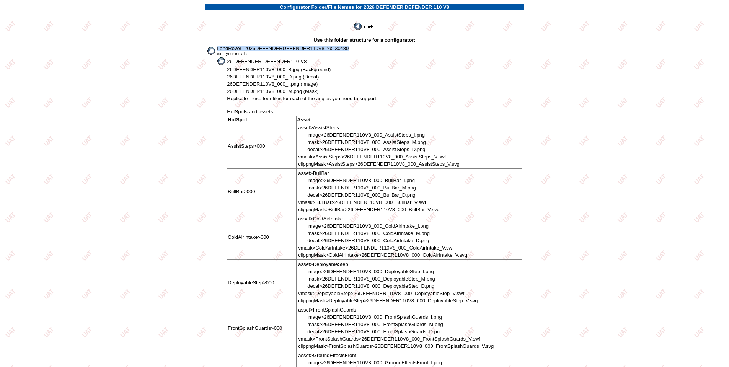
drag, startPoint x: 217, startPoint y: 47, endPoint x: 365, endPoint y: 49, distance: 147.7
click at [365, 49] on td "LandRover_2026DEFENDERDEFENDER110V8_xx_30480 xx = your initials" at bounding box center [369, 50] width 305 height 11
copy span "LandRover_2026DEFENDERDEFENDER110V8_xx_30480"
drag, startPoint x: 228, startPoint y: 60, endPoint x: 282, endPoint y: 64, distance: 54.1
click at [315, 60] on td "26-DEFENDER-DEFENDER110-V8" at bounding box center [374, 61] width 295 height 8
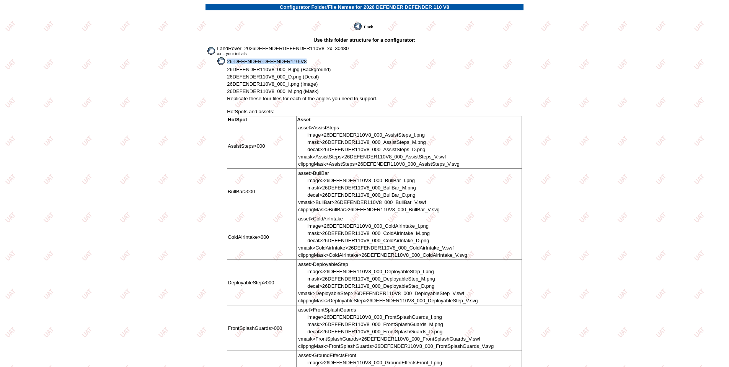
copy span "26-DEFENDER-DEFENDER110-V8"
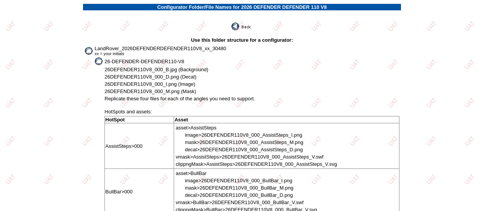
click at [137, 69] on span "26DEFENDER110V8_000_B.jpg (Background)" at bounding box center [156, 70] width 104 height 6
drag, startPoint x: 152, startPoint y: 70, endPoint x: 109, endPoint y: 72, distance: 42.5
click at [100, 70] on tr "26DEFENDER110V8_000_B.jpg (Background)" at bounding box center [241, 69] width 315 height 7
copy tr "26DEFENDER110V8"
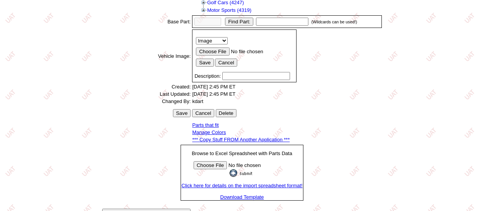
scroll to position [201, 0]
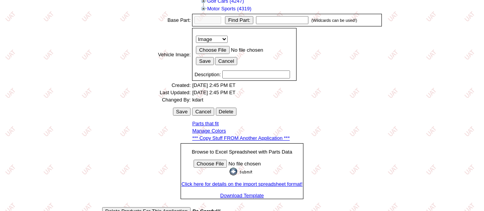
click at [233, 141] on link "*** Copy Stuff FROM Another Application ***" at bounding box center [241, 138] width 98 height 6
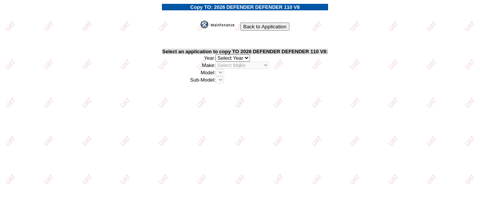
click at [248, 57] on select "2026 2025 2024 2023 2022 2021 2020 2019 2018 2017 2016 2015 2014 2013 2012 2011…" at bounding box center [232, 57] width 34 height 7
select select "44"
click at [217, 55] on select "2026 2025 2024 2023 2022 2021 2020 2019 2018 2017 2016 2015 2014 2013 2012 2011…" at bounding box center [232, 57] width 34 height 7
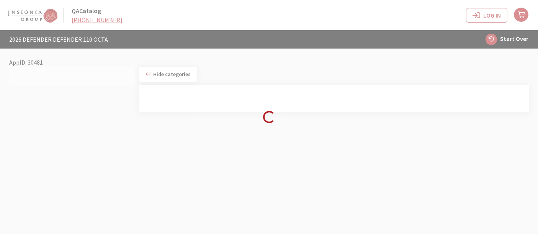
scroll to position [30, 0]
